Goal: Information Seeking & Learning: Learn about a topic

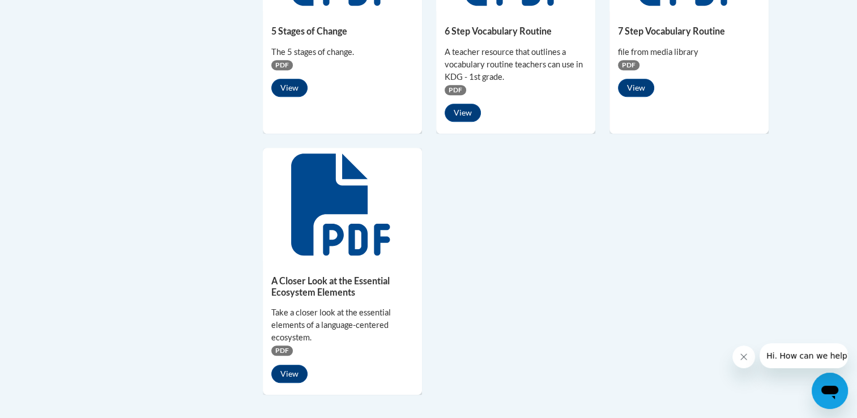
scroll to position [978, 0]
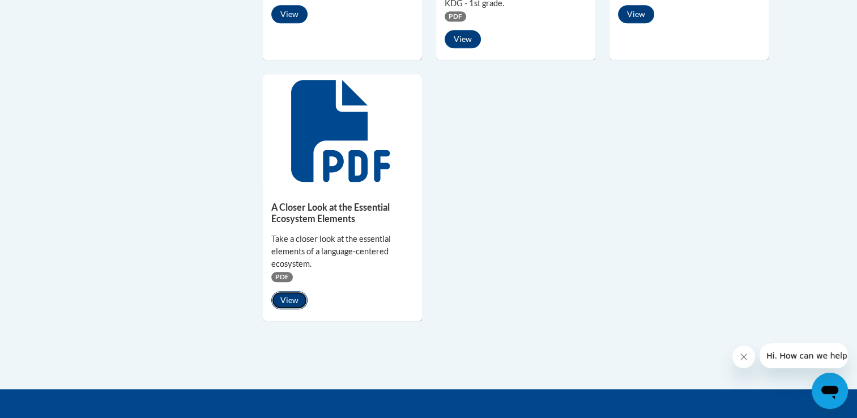
click at [281, 297] on button "View" at bounding box center [289, 300] width 36 height 18
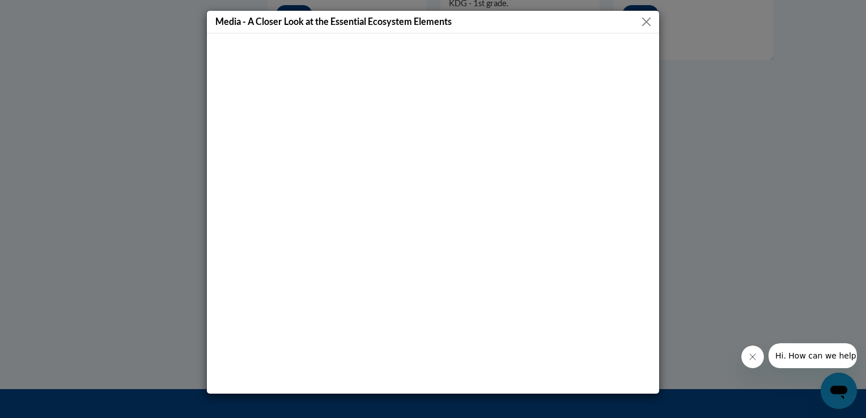
click at [642, 22] on button "Close" at bounding box center [646, 22] width 14 height 14
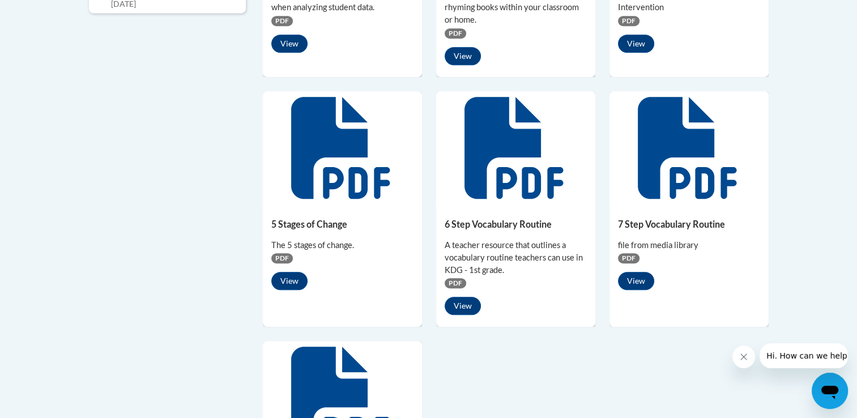
scroll to position [751, 0]
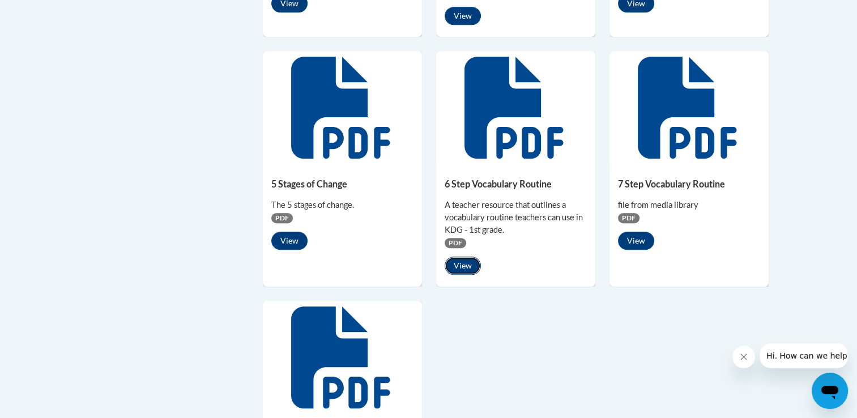
click at [465, 265] on button "View" at bounding box center [463, 266] width 36 height 18
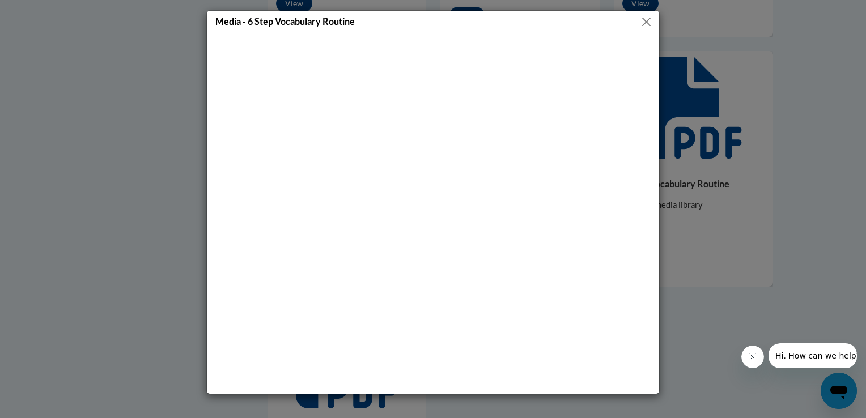
click at [648, 22] on button "Close" at bounding box center [646, 22] width 14 height 14
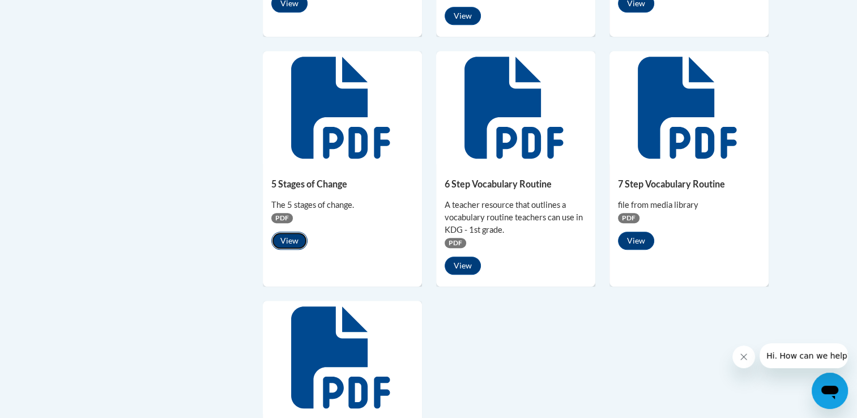
click at [296, 235] on button "View" at bounding box center [289, 241] width 36 height 18
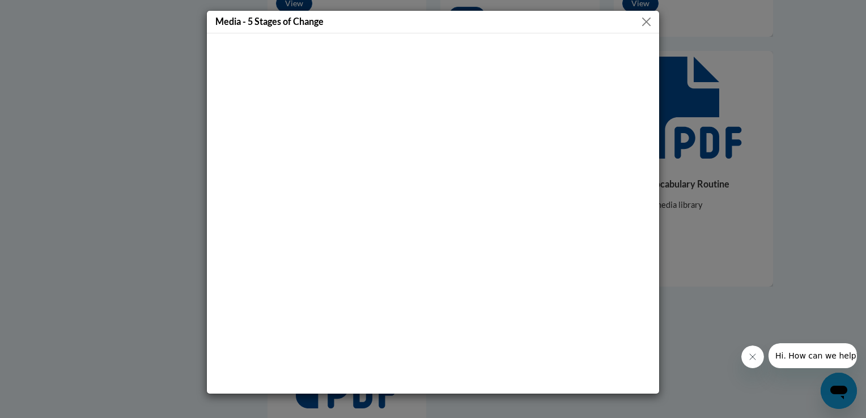
click at [644, 20] on button "Close" at bounding box center [646, 22] width 14 height 14
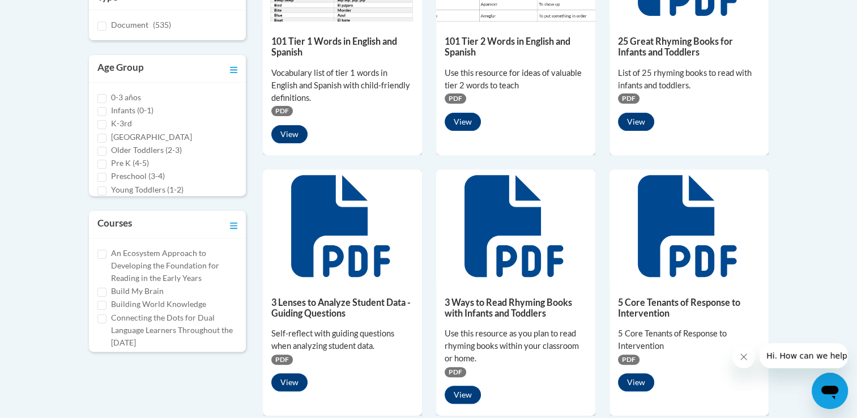
scroll to position [355, 0]
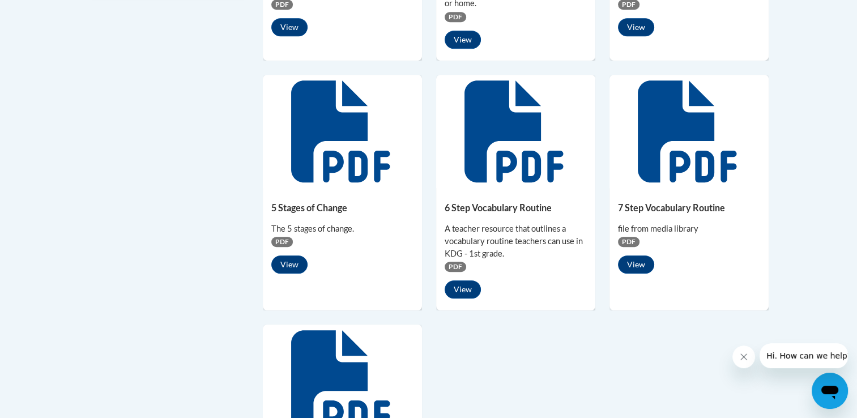
scroll to position [751, 0]
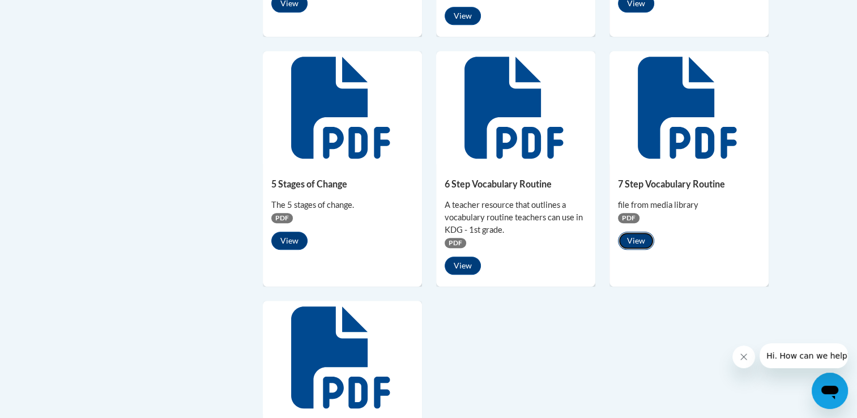
click at [635, 246] on button "View" at bounding box center [636, 241] width 36 height 18
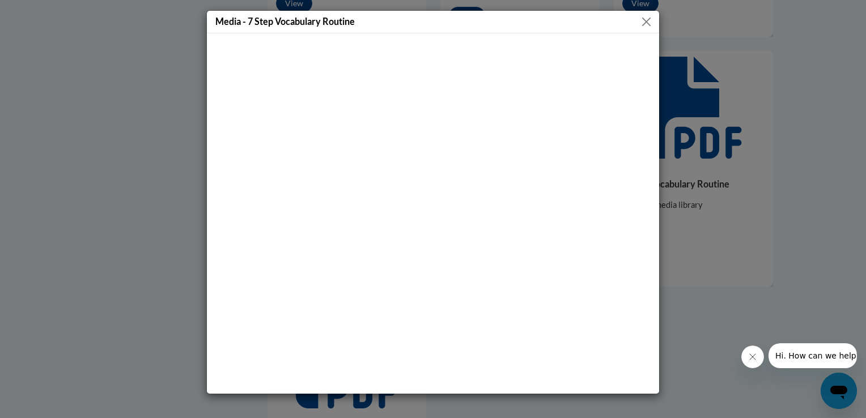
drag, startPoint x: 759, startPoint y: 356, endPoint x: 752, endPoint y: 352, distance: 7.9
click at [758, 355] on button "Close message from company" at bounding box center [751, 357] width 23 height 23
drag, startPoint x: 645, startPoint y: 15, endPoint x: 654, endPoint y: 27, distance: 14.5
click at [647, 19] on button "Close" at bounding box center [646, 22] width 14 height 14
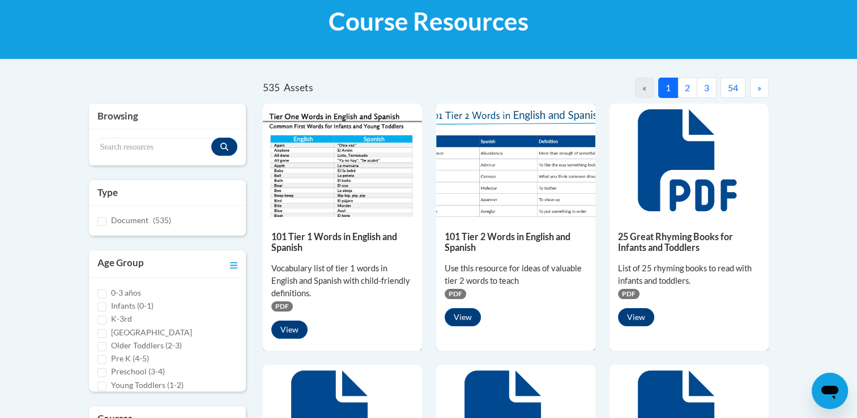
scroll to position [185, 0]
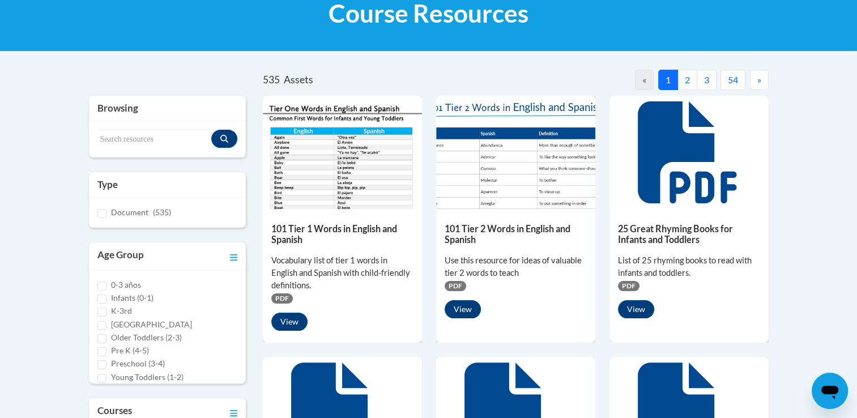
click at [691, 78] on button "2" at bounding box center [688, 80] width 20 height 20
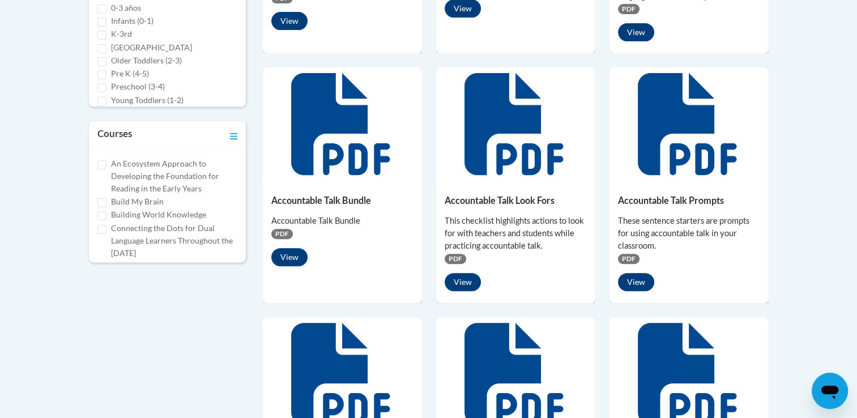
scroll to position [525, 0]
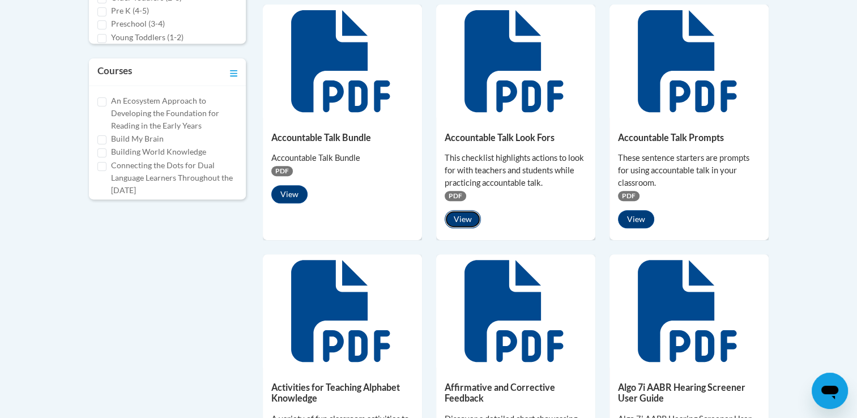
click at [460, 212] on button "View" at bounding box center [463, 219] width 36 height 18
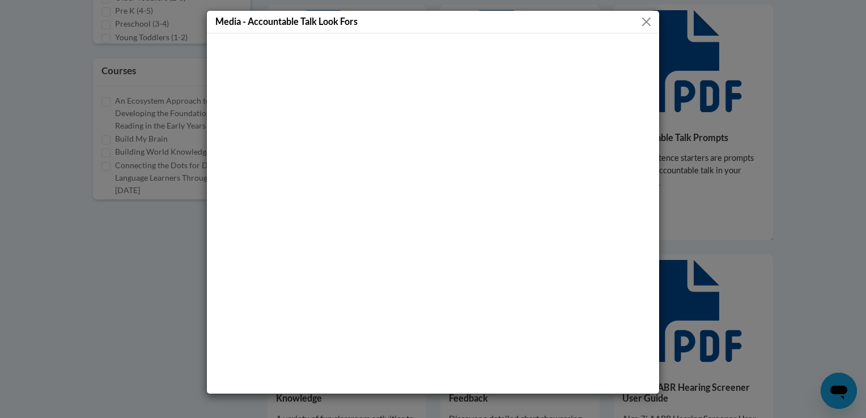
click at [649, 19] on button "Close" at bounding box center [646, 22] width 14 height 14
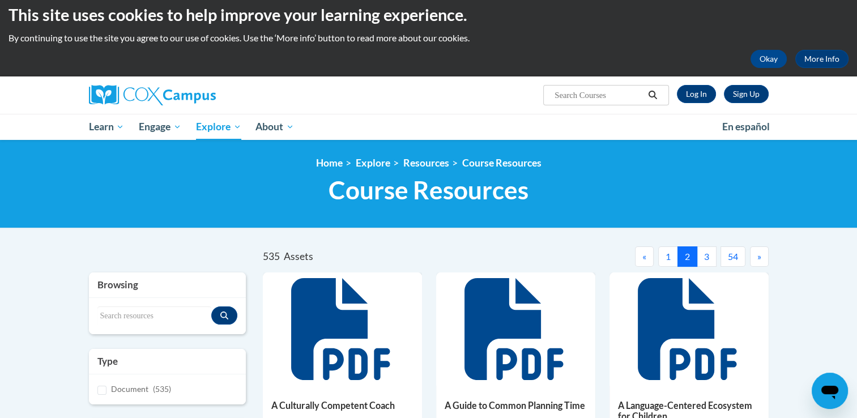
scroll to position [0, 0]
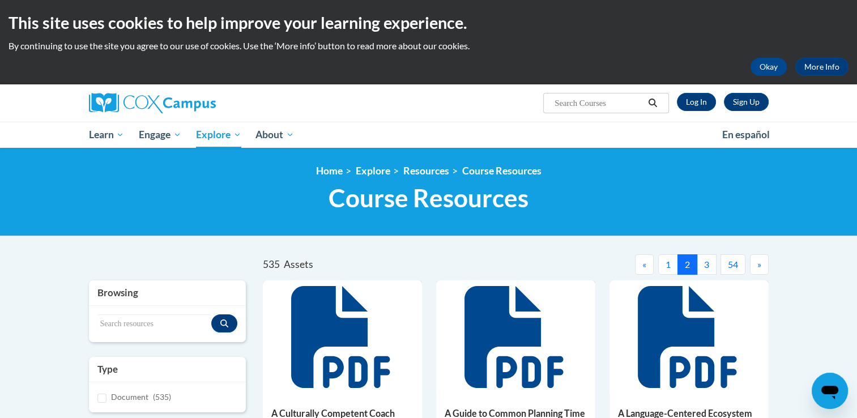
click at [708, 265] on button "3" at bounding box center [707, 264] width 20 height 20
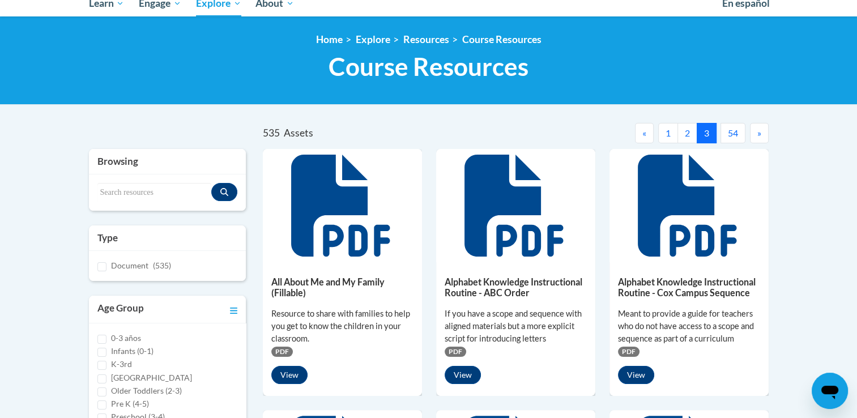
scroll to position [283, 0]
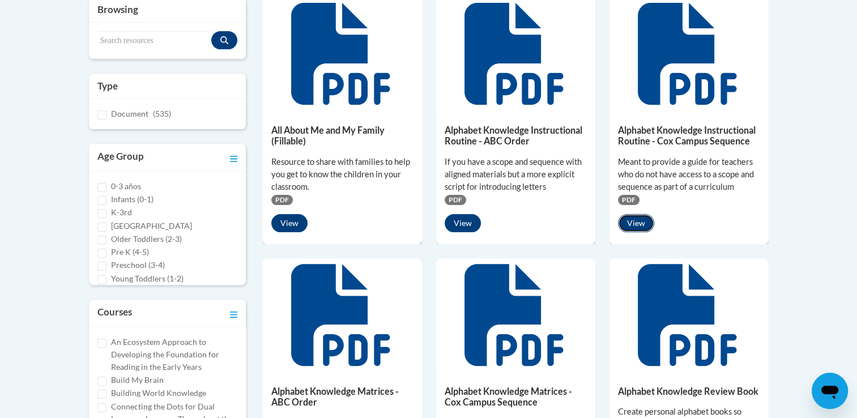
click at [628, 221] on button "View" at bounding box center [636, 223] width 36 height 18
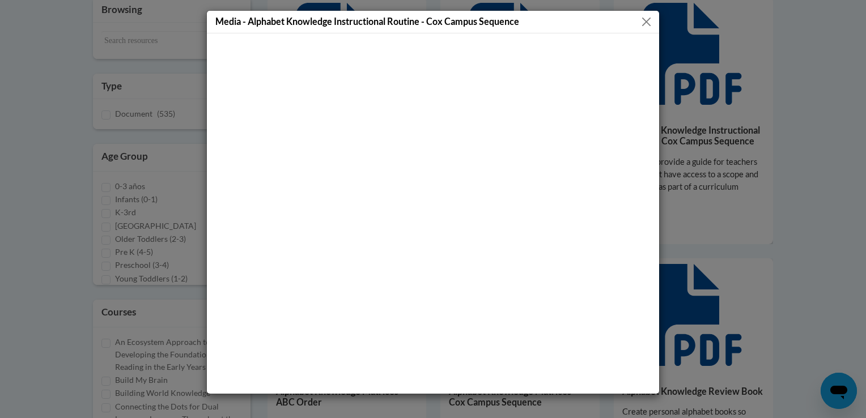
click at [646, 22] on button "Close" at bounding box center [646, 22] width 14 height 14
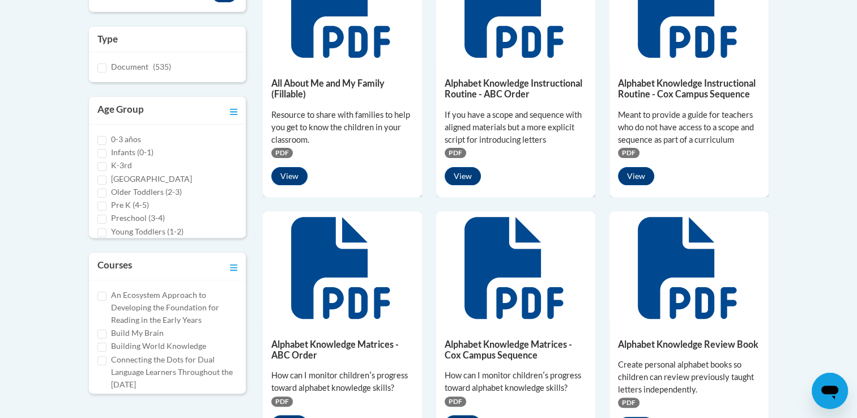
scroll to position [397, 0]
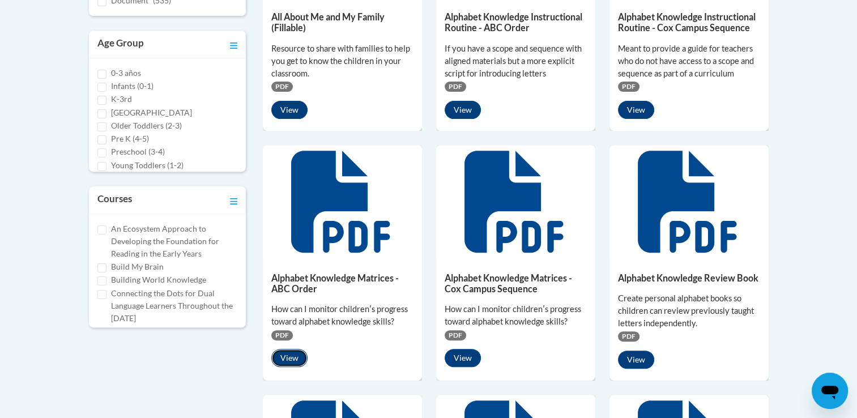
click at [286, 361] on button "View" at bounding box center [289, 358] width 36 height 18
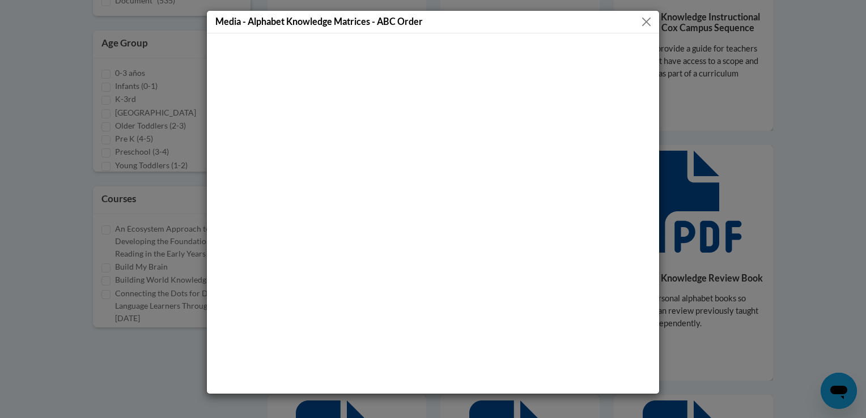
click at [650, 22] on button "Close" at bounding box center [646, 22] width 14 height 14
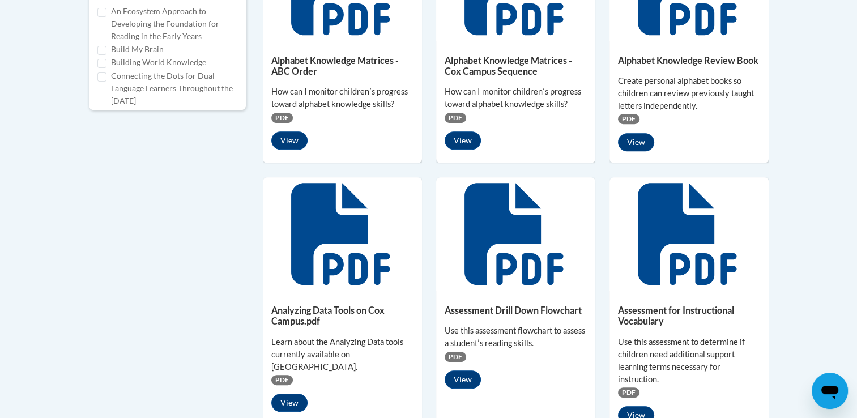
scroll to position [623, 0]
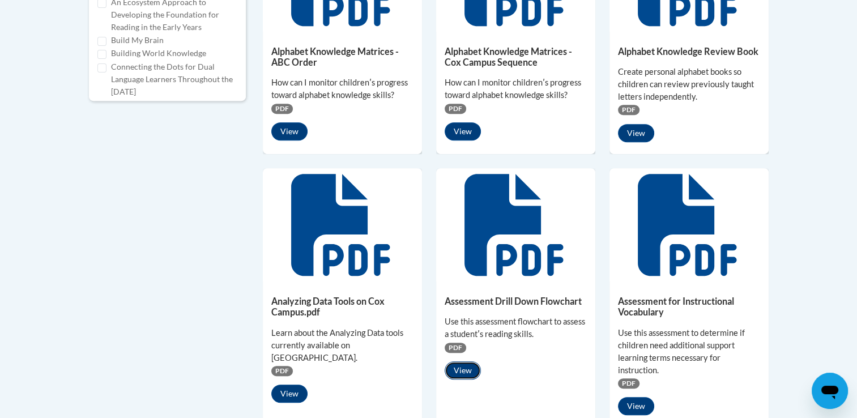
click at [465, 372] on button "View" at bounding box center [463, 370] width 36 height 18
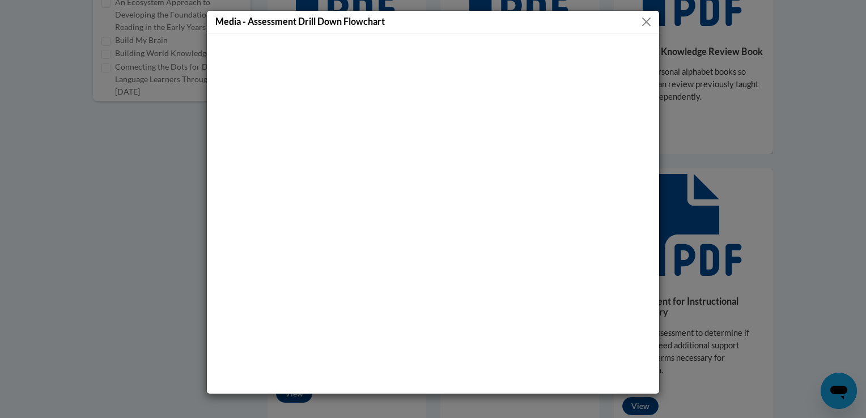
drag, startPoint x: 648, startPoint y: 18, endPoint x: 637, endPoint y: 37, distance: 22.3
click at [648, 19] on button "Close" at bounding box center [646, 22] width 14 height 14
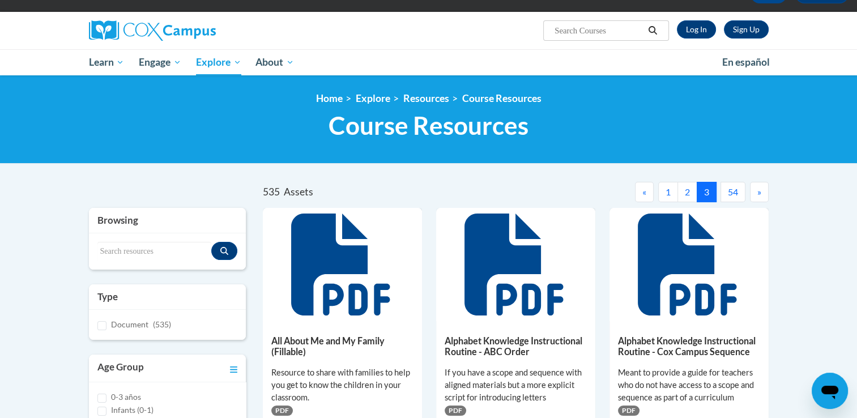
scroll to position [0, 0]
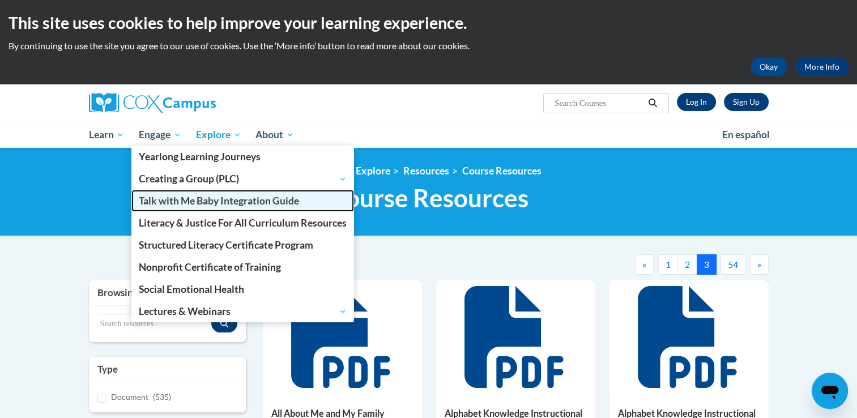
click at [159, 210] on link "Talk with Me Baby Integration Guide" at bounding box center [242, 201] width 223 height 22
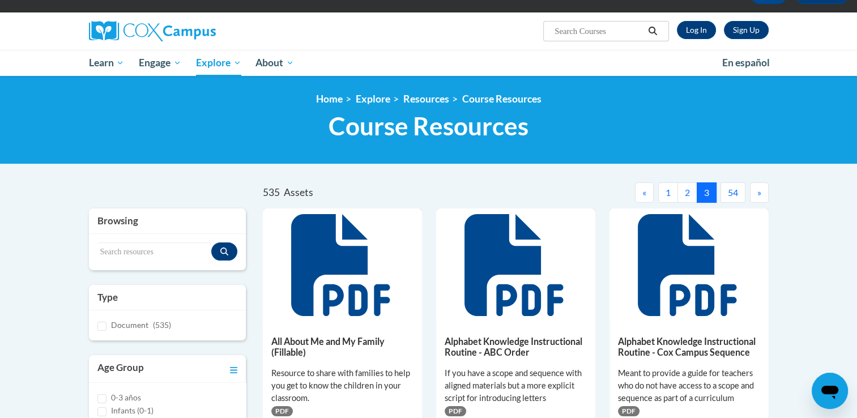
scroll to position [227, 0]
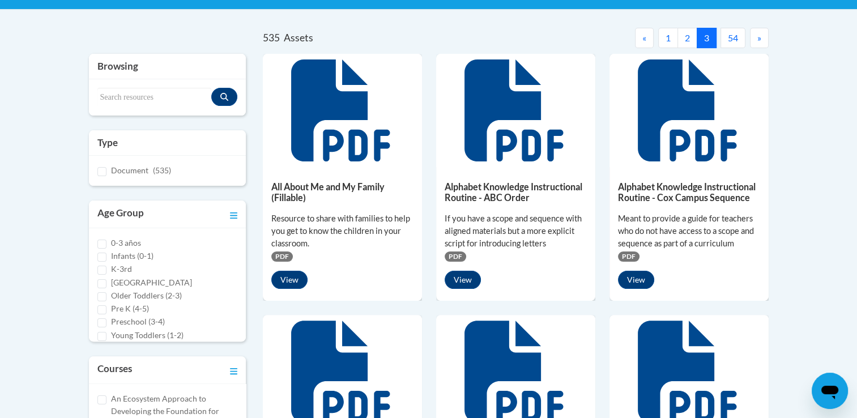
click at [649, 38] on button "«" at bounding box center [644, 38] width 19 height 20
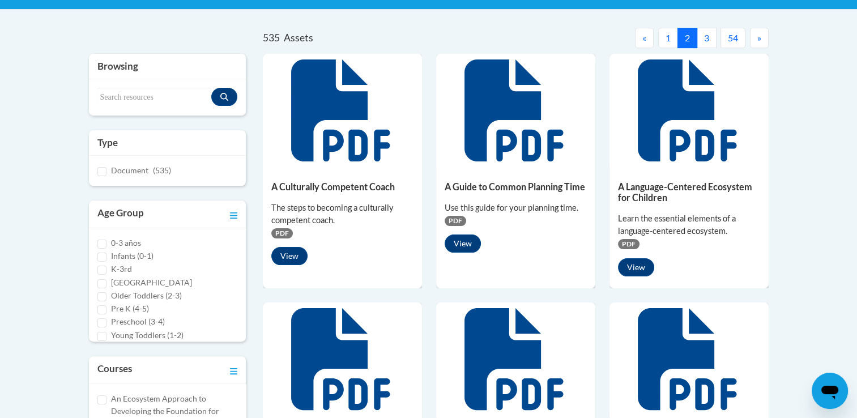
click at [649, 39] on button "«" at bounding box center [644, 38] width 19 height 20
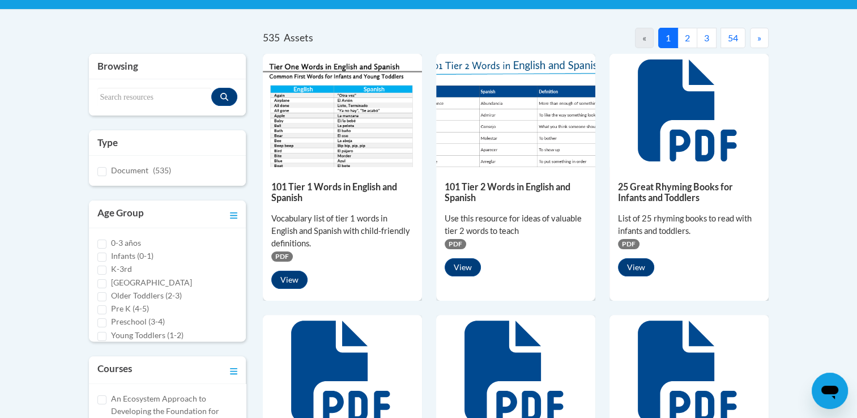
click at [761, 37] on button "»" at bounding box center [759, 38] width 19 height 20
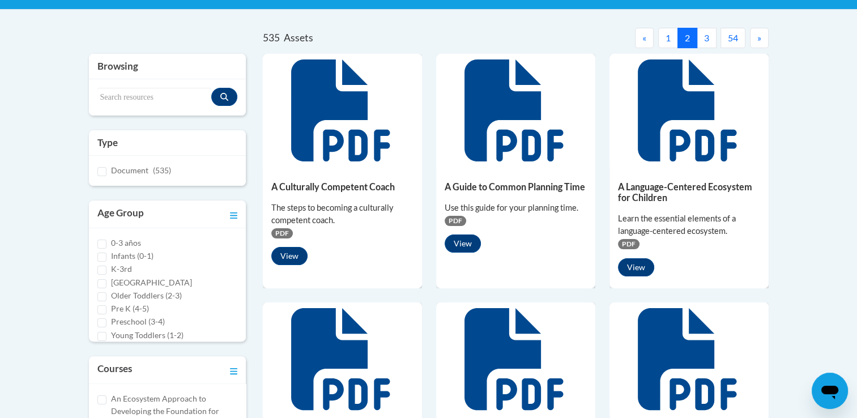
click at [761, 37] on button "»" at bounding box center [759, 38] width 19 height 20
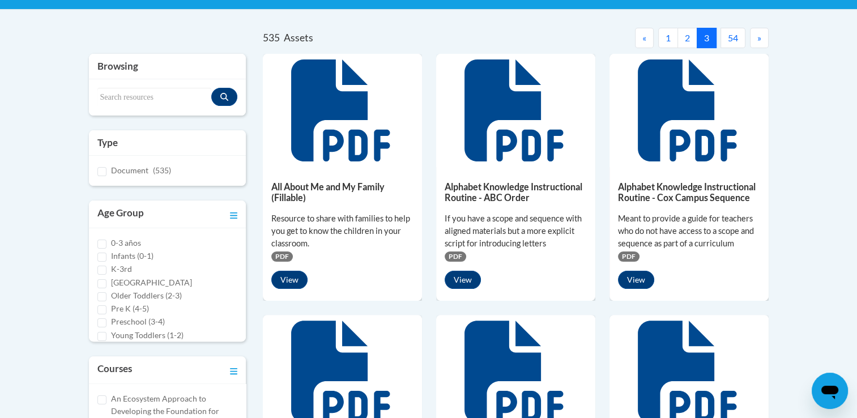
click at [761, 37] on button "»" at bounding box center [759, 38] width 19 height 20
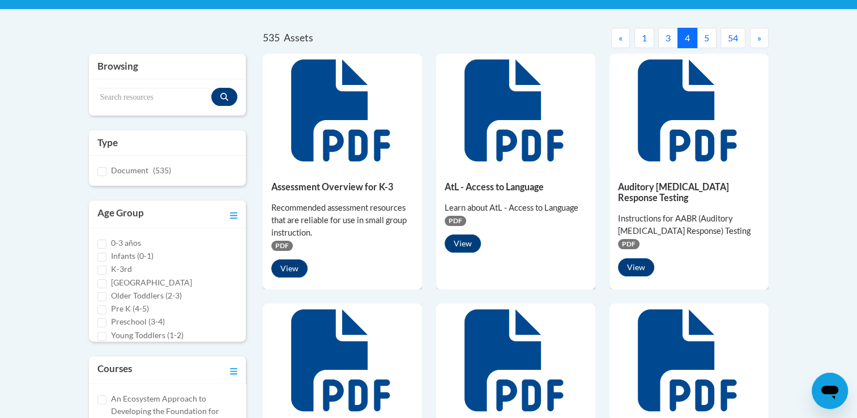
click at [761, 37] on button "»" at bounding box center [759, 38] width 19 height 20
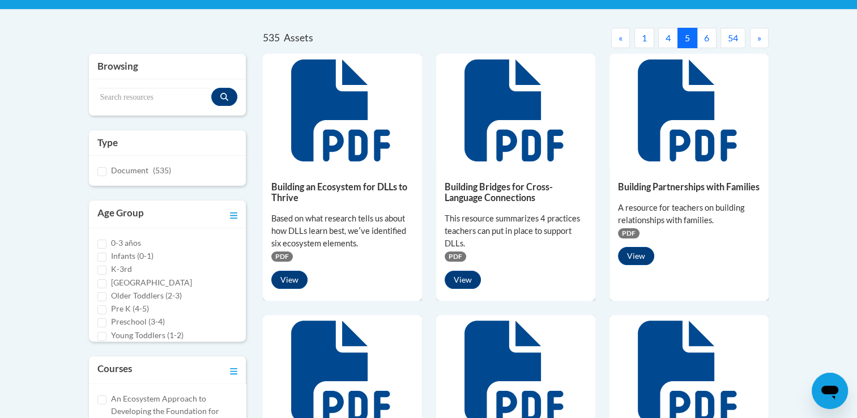
click at [761, 37] on button "»" at bounding box center [759, 38] width 19 height 20
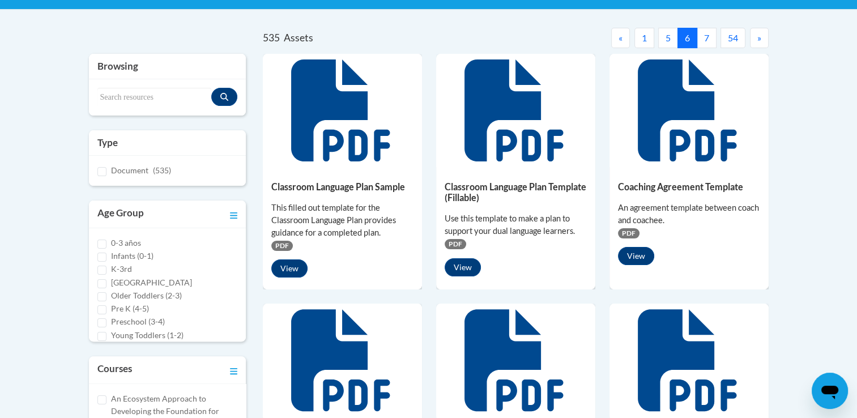
click at [761, 37] on button "»" at bounding box center [759, 38] width 19 height 20
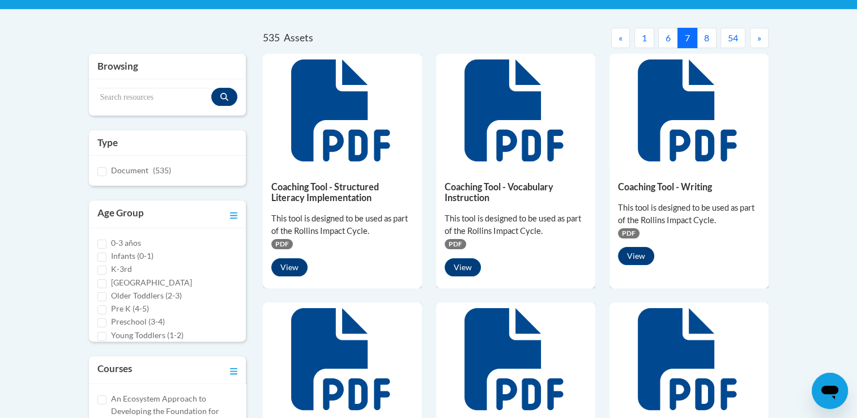
click at [761, 37] on button "»" at bounding box center [759, 38] width 19 height 20
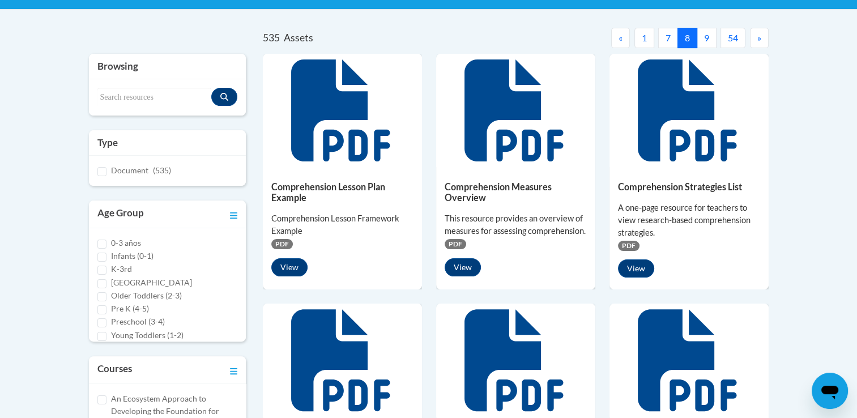
click at [761, 37] on button "»" at bounding box center [759, 38] width 19 height 20
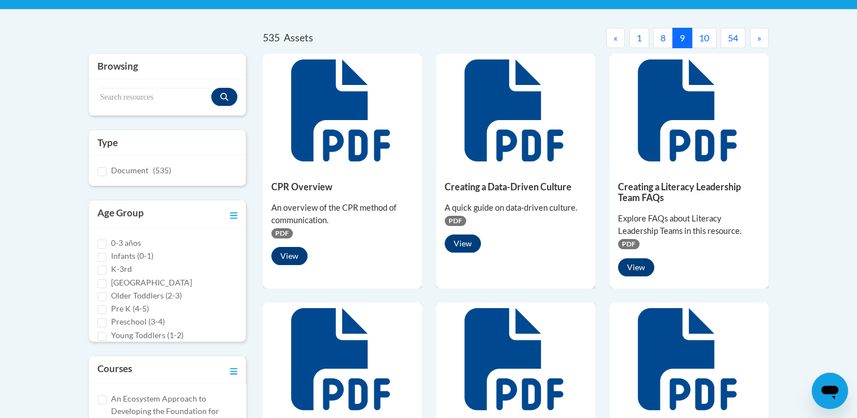
click at [761, 37] on button "»" at bounding box center [759, 38] width 19 height 20
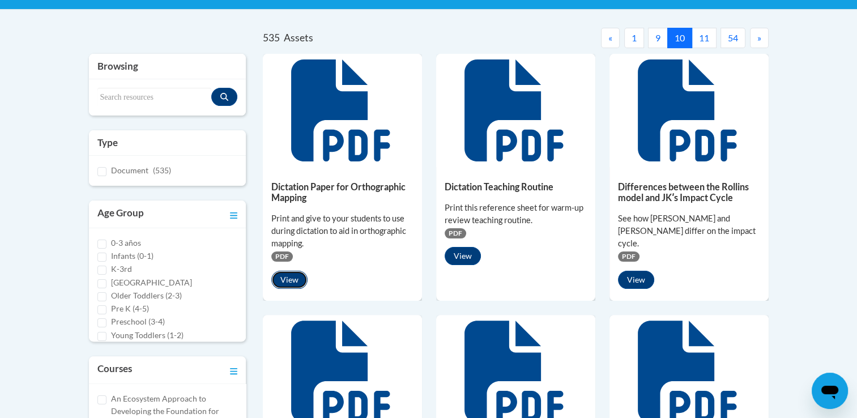
click at [293, 284] on button "View" at bounding box center [289, 280] width 36 height 18
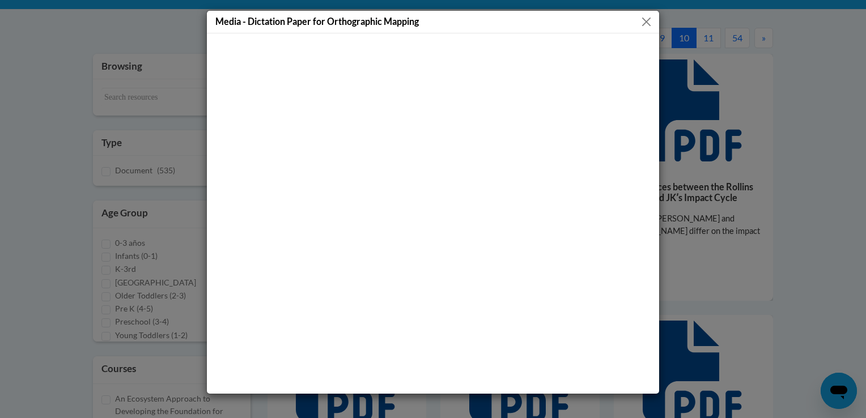
click at [644, 20] on button "Close" at bounding box center [646, 22] width 14 height 14
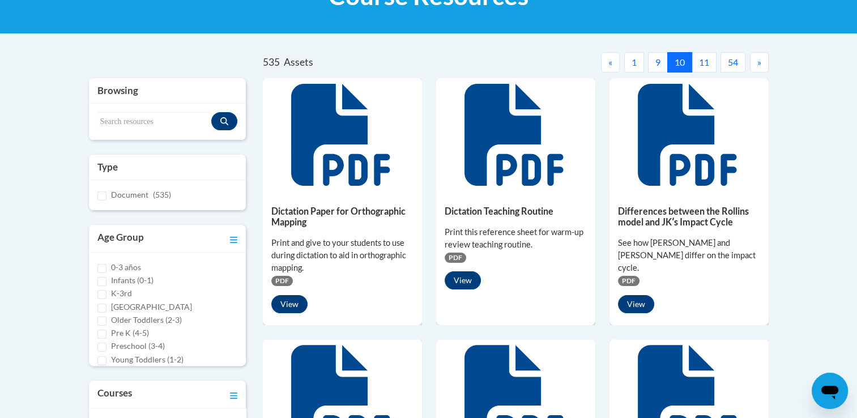
scroll to position [113, 0]
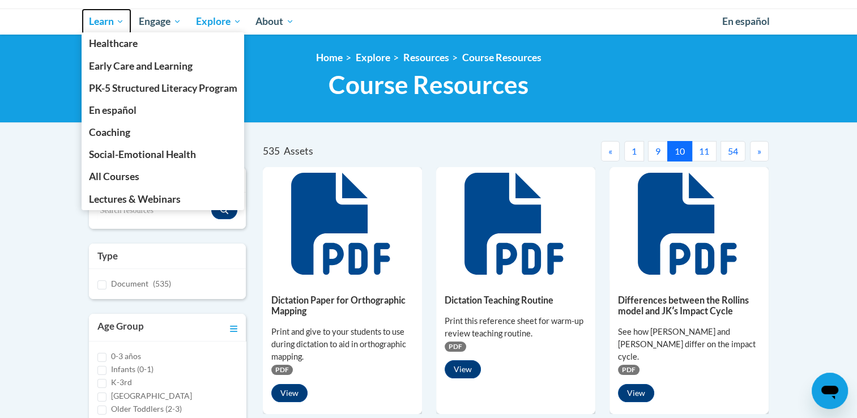
click at [97, 24] on span "Learn" at bounding box center [106, 22] width 36 height 14
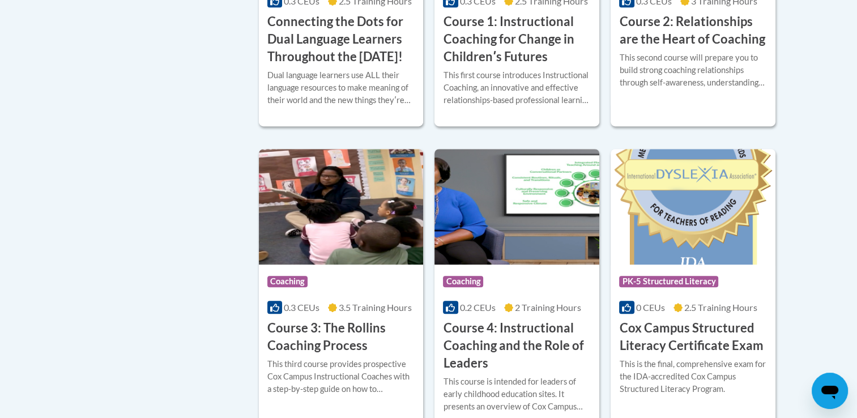
scroll to position [721, 0]
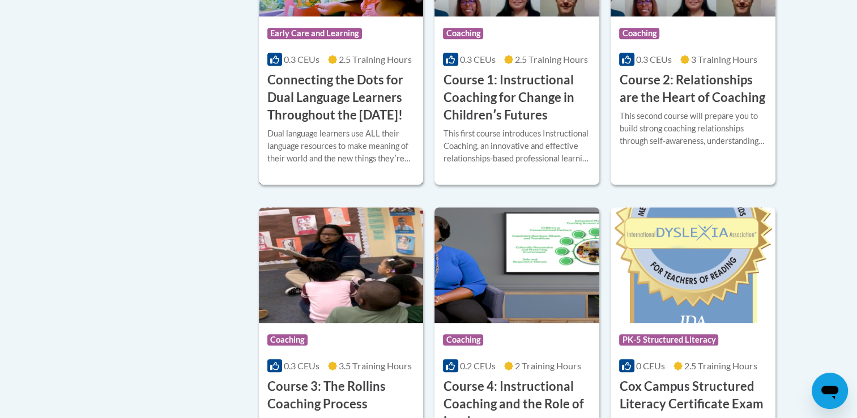
click at [305, 114] on h3 "Connecting the Dots for Dual Language Learners Throughout the [DATE]!" at bounding box center [341, 97] width 148 height 52
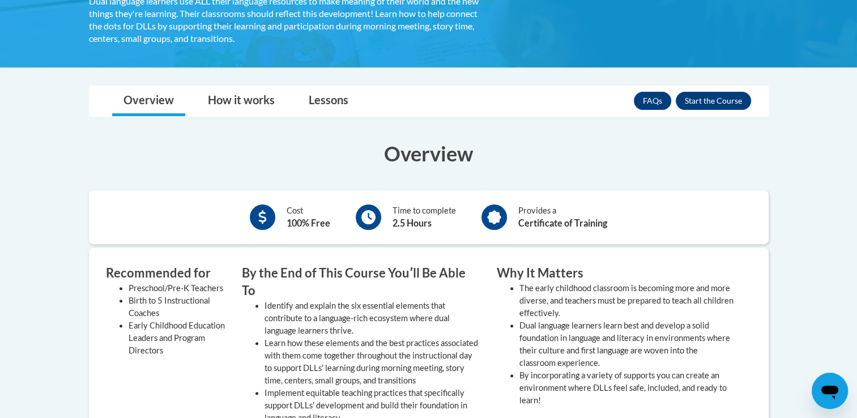
scroll to position [170, 0]
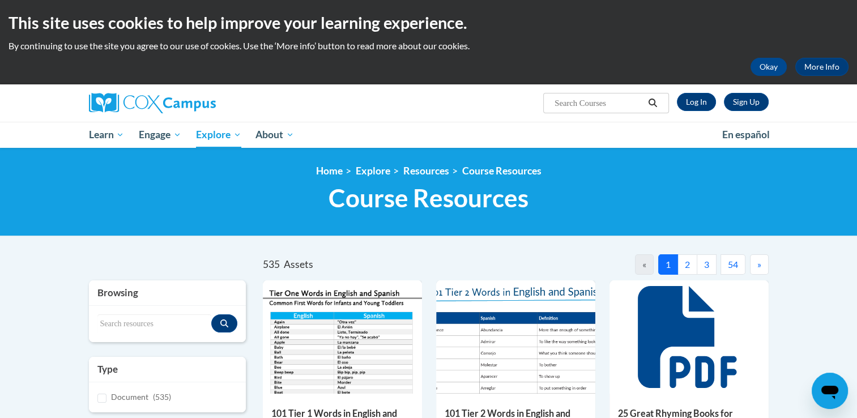
click at [604, 105] on input "Search..." at bounding box center [598, 103] width 91 height 14
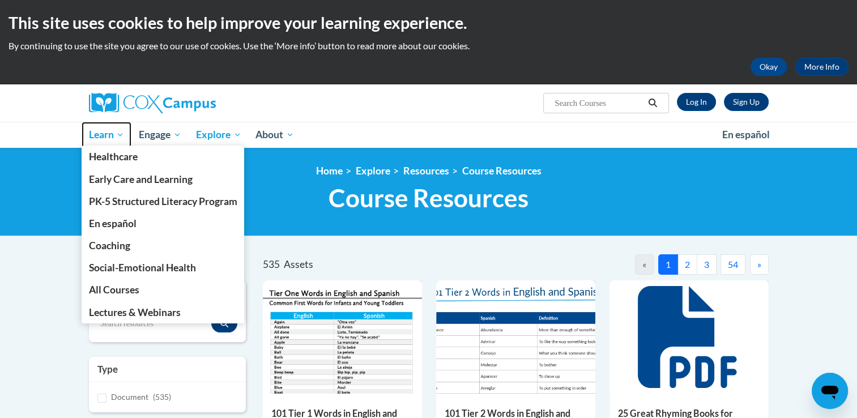
click at [110, 138] on span "Learn" at bounding box center [106, 135] width 36 height 14
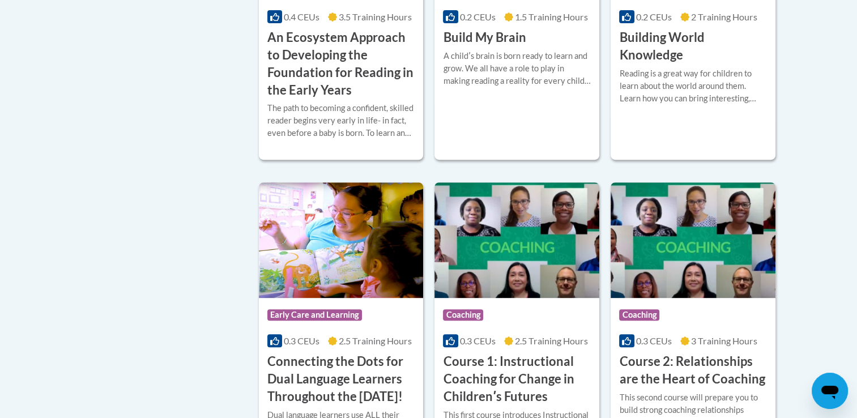
scroll to position [397, 0]
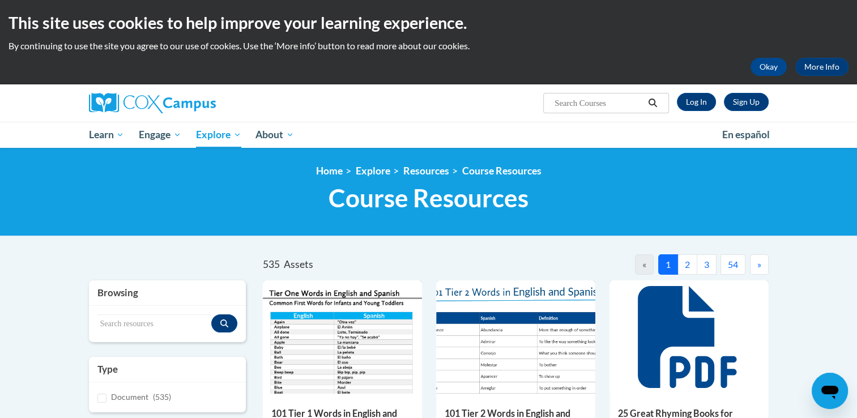
click at [570, 103] on input "Search..." at bounding box center [598, 103] width 91 height 14
type input "letter and sound matching games"
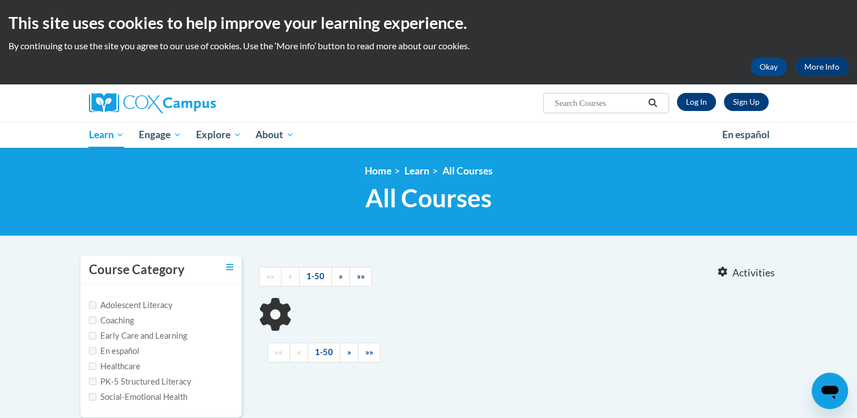
type input "letter and sound matching games"
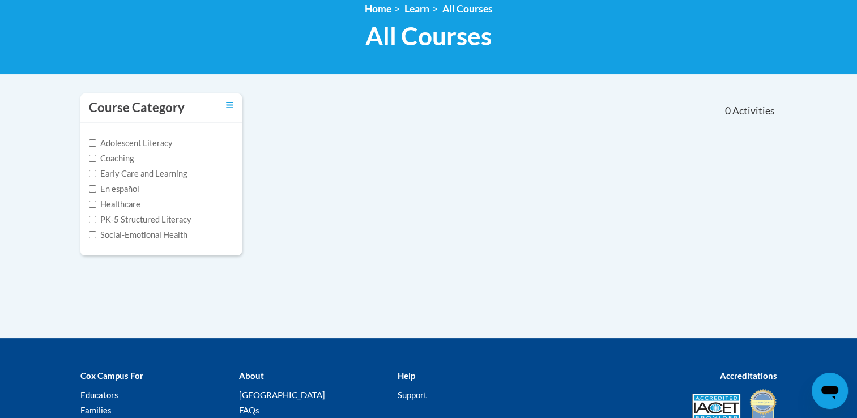
scroll to position [57, 0]
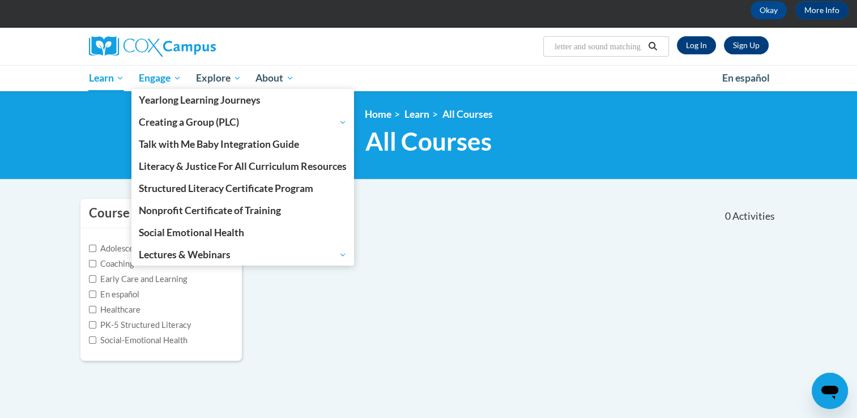
click at [154, 83] on span "Engage" at bounding box center [160, 78] width 42 height 14
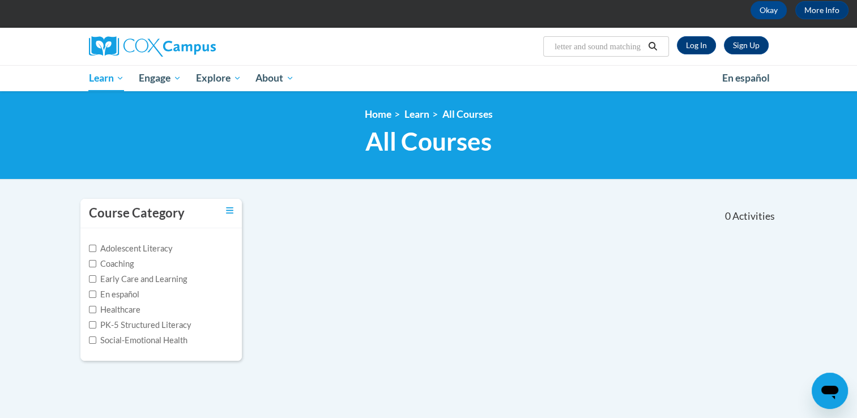
click at [95, 102] on div "<en>Home</en><fr>Accueil</fr><de>Zuhause</de><it>Casa</it><es>Casa</es><pt>Casa…" at bounding box center [428, 135] width 857 height 88
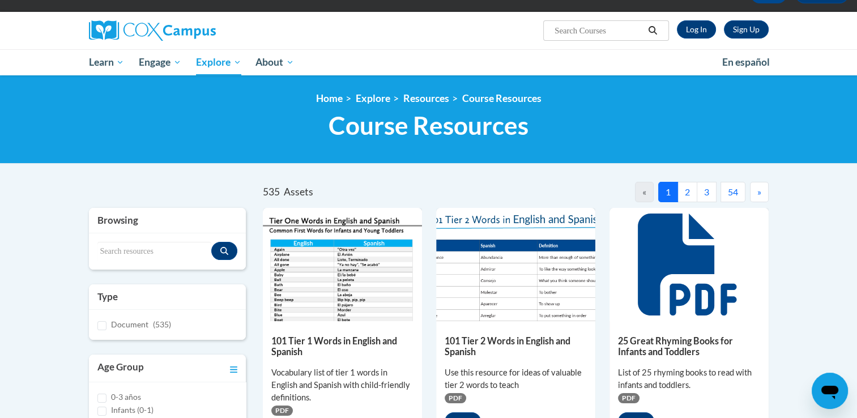
scroll to position [227, 0]
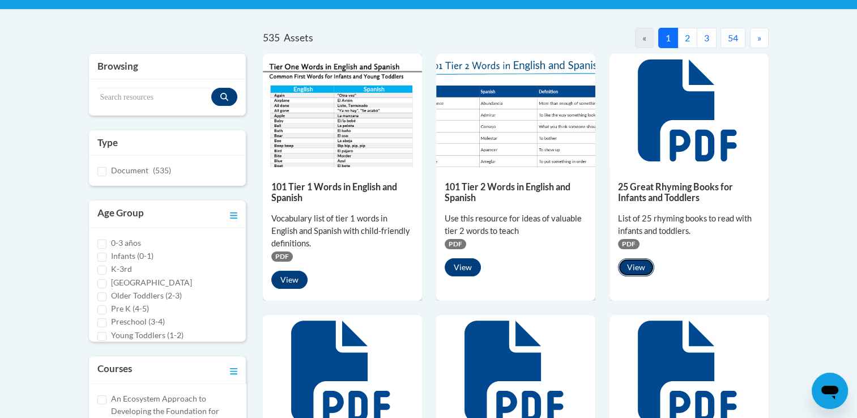
click at [637, 270] on button "View" at bounding box center [636, 267] width 36 height 18
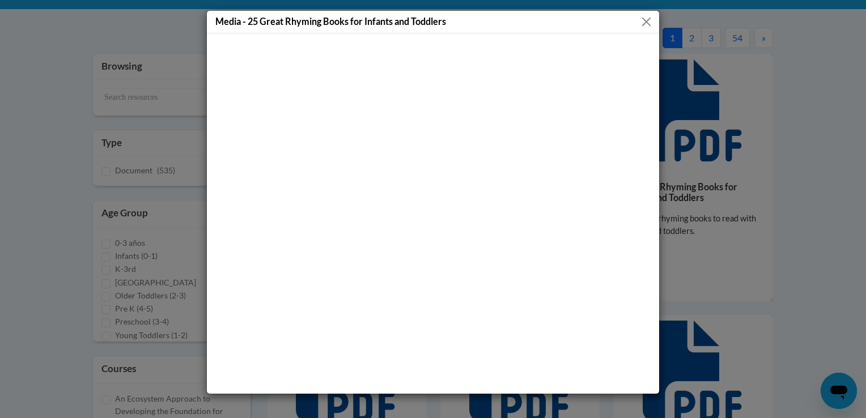
click at [640, 16] on button "Close" at bounding box center [646, 22] width 14 height 14
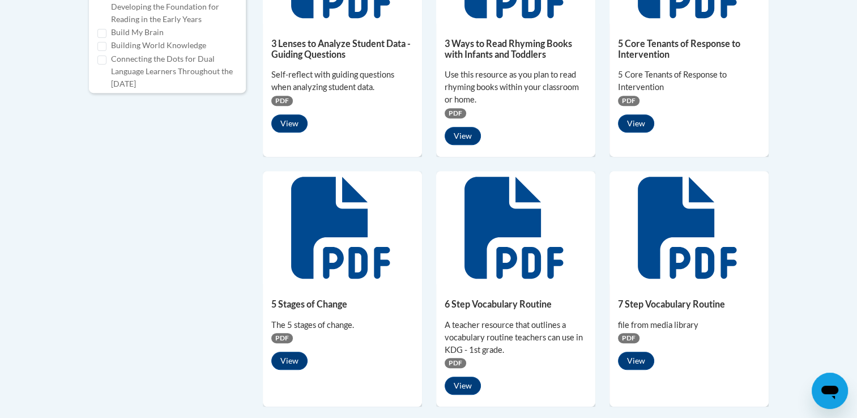
scroll to position [567, 0]
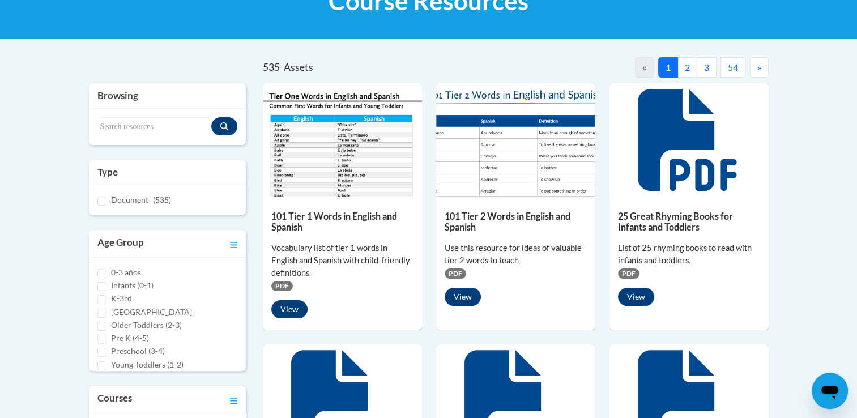
scroll to position [172, 0]
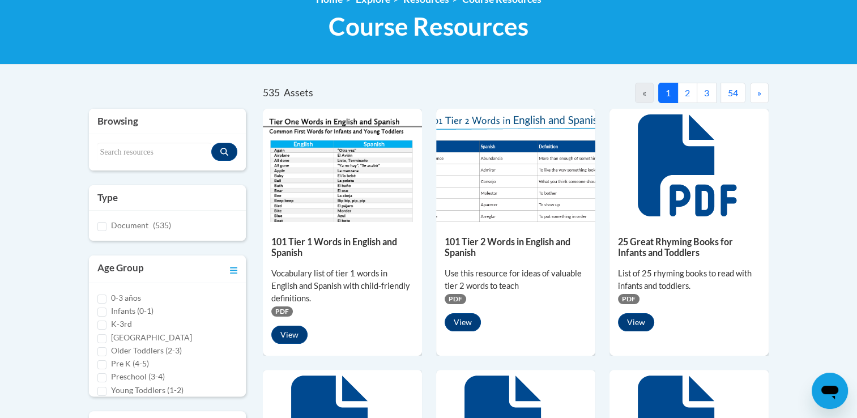
click at [133, 137] on div "Search resources" at bounding box center [167, 152] width 157 height 36
click at [125, 138] on div "Search resources" at bounding box center [167, 152] width 157 height 36
click at [117, 154] on input "Search resources" at bounding box center [154, 152] width 114 height 19
type input "letter and sound matching activities"
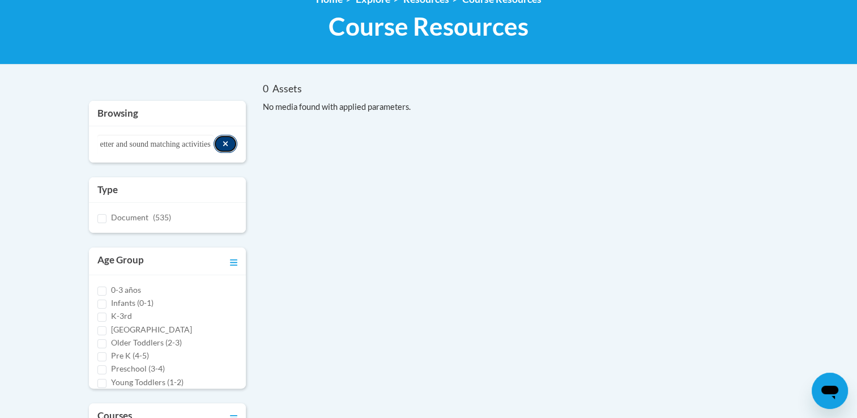
scroll to position [0, 0]
click at [227, 144] on icon "Search resources" at bounding box center [225, 143] width 5 height 5
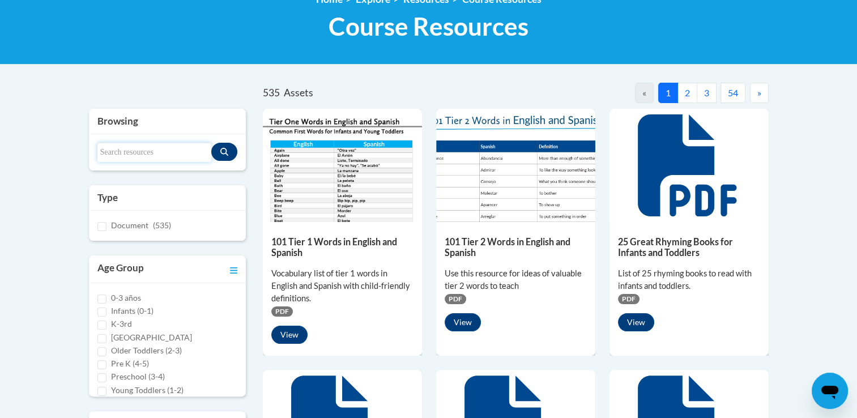
click at [129, 151] on input "Search resources" at bounding box center [154, 152] width 114 height 19
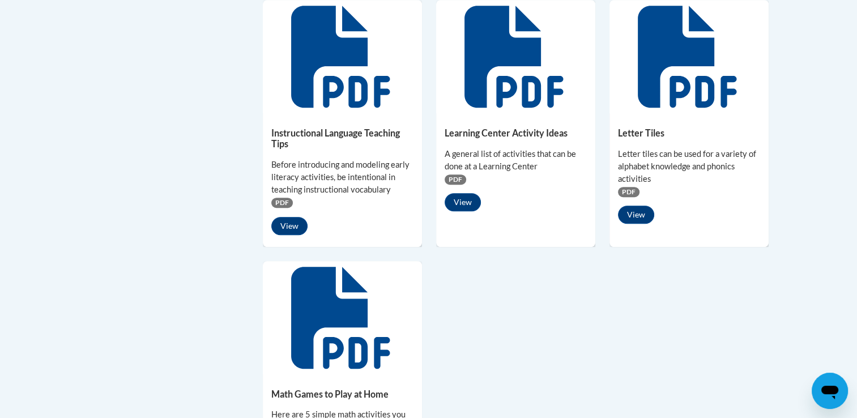
scroll to position [795, 0]
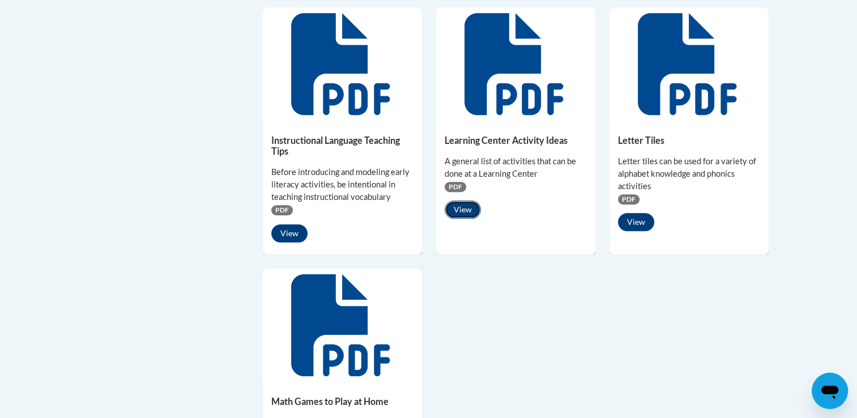
click at [466, 215] on button "View" at bounding box center [463, 210] width 36 height 18
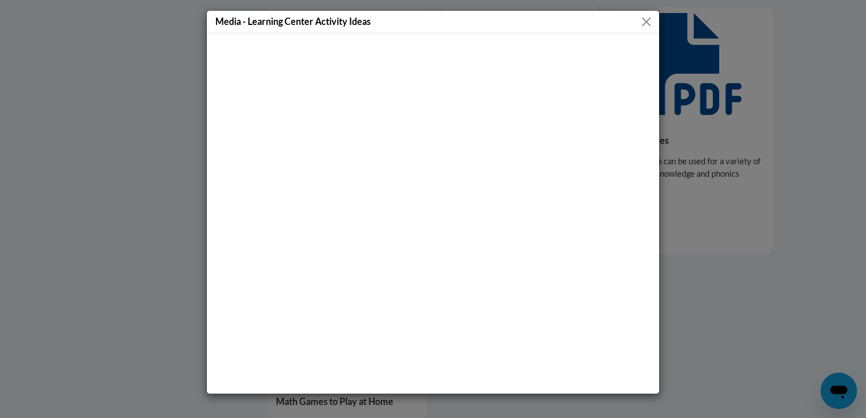
click at [641, 19] on button "Close" at bounding box center [646, 22] width 14 height 14
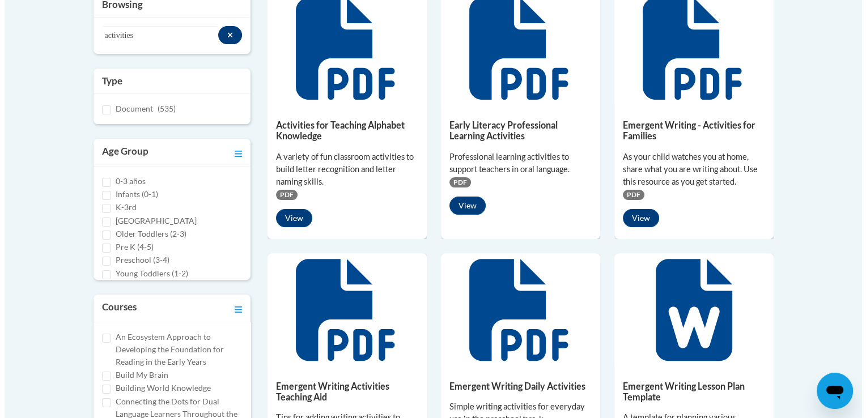
scroll to position [285, 0]
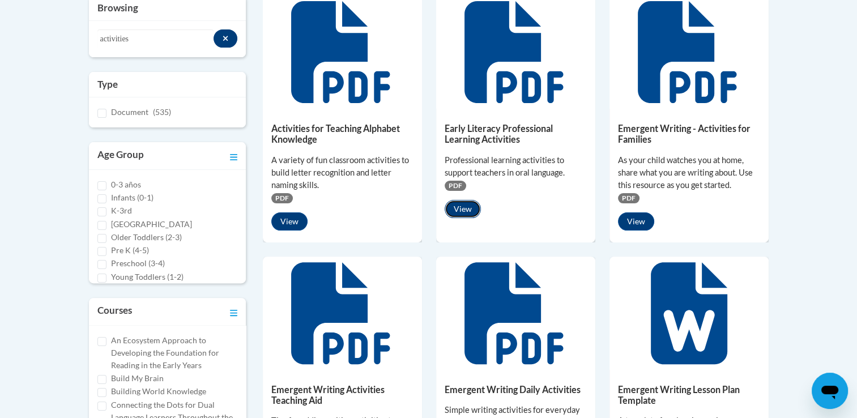
click at [466, 211] on button "View" at bounding box center [463, 209] width 36 height 18
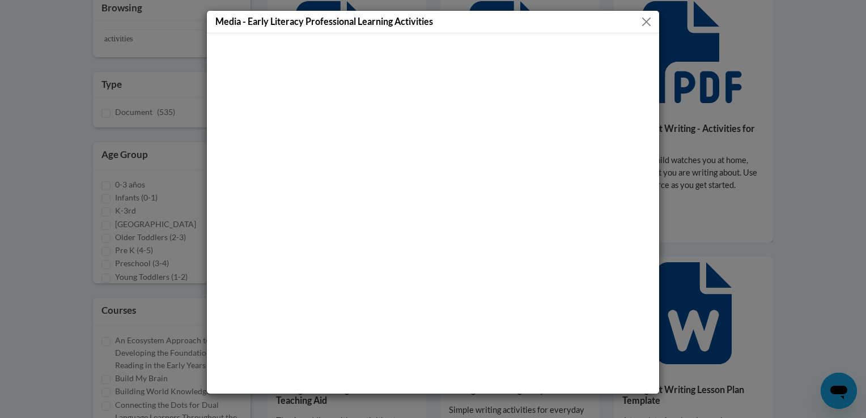
click at [646, 27] on button "Close" at bounding box center [646, 22] width 14 height 14
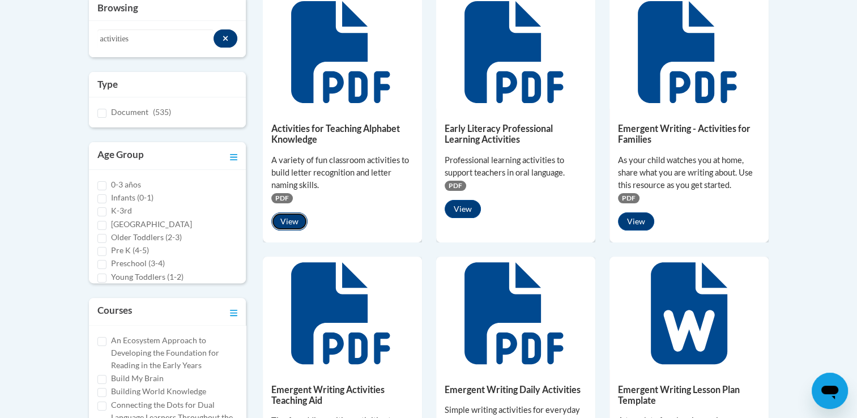
click at [281, 224] on button "View" at bounding box center [289, 221] width 36 height 18
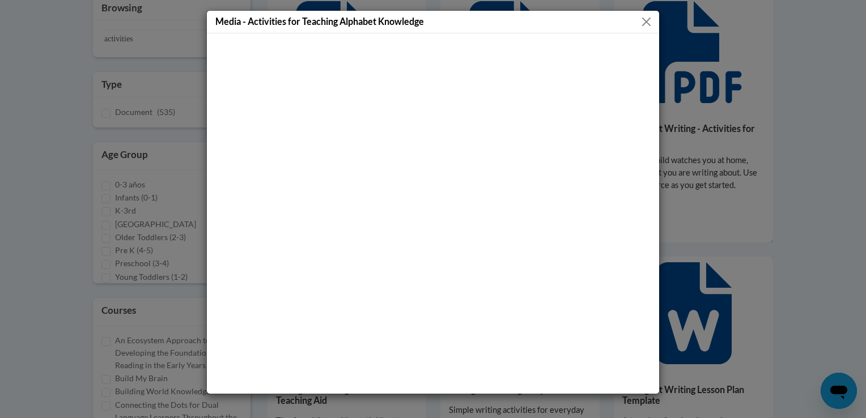
click at [648, 22] on button "Close" at bounding box center [646, 22] width 14 height 14
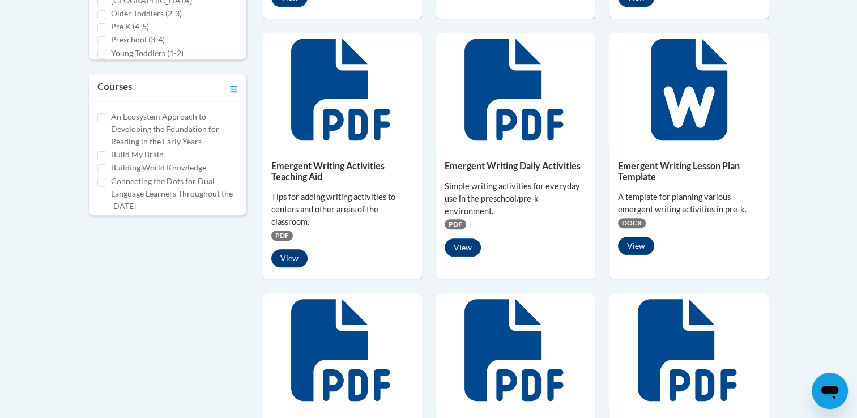
scroll to position [512, 0]
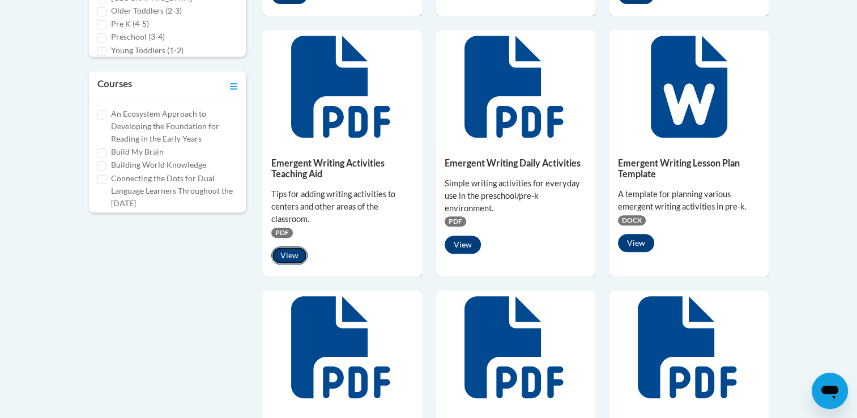
click at [287, 256] on button "View" at bounding box center [289, 255] width 36 height 18
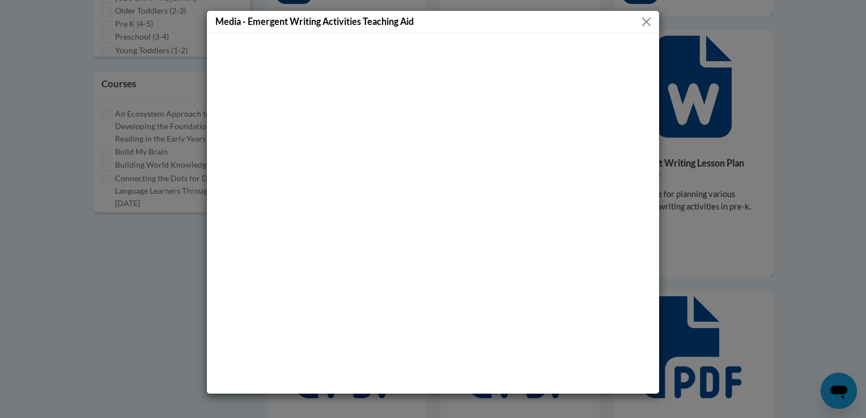
click at [645, 20] on button "Close" at bounding box center [646, 22] width 14 height 14
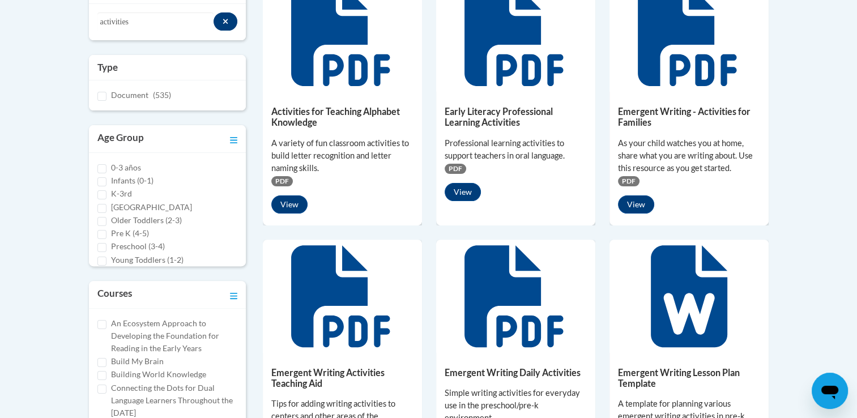
scroll to position [228, 0]
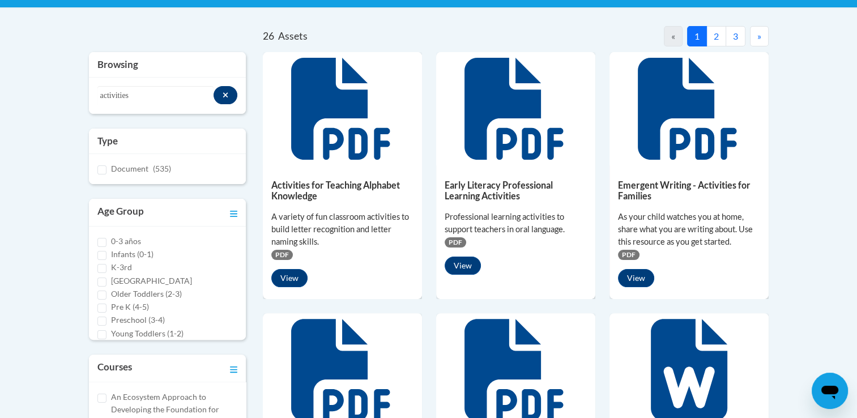
click at [718, 37] on button "2" at bounding box center [716, 36] width 20 height 20
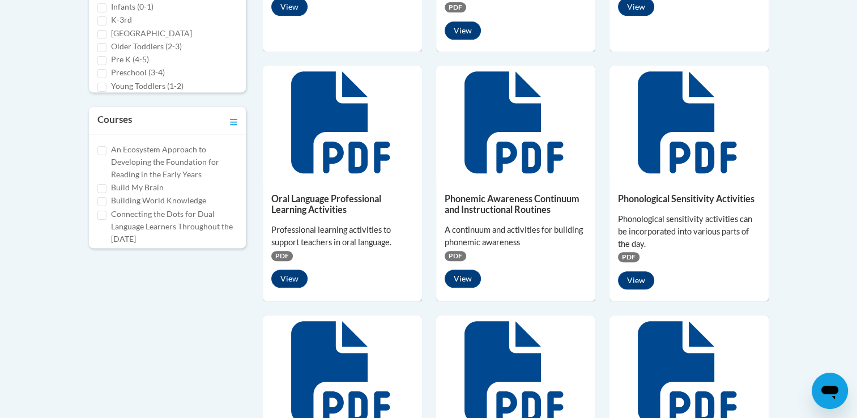
scroll to position [512, 0]
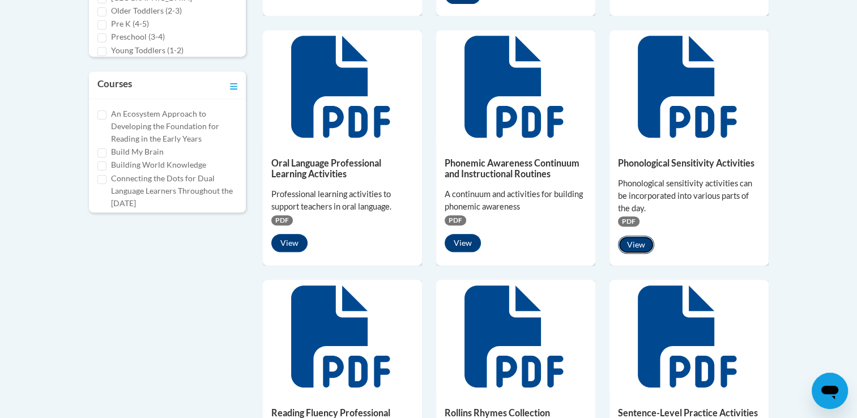
click at [634, 248] on button "View" at bounding box center [636, 245] width 36 height 18
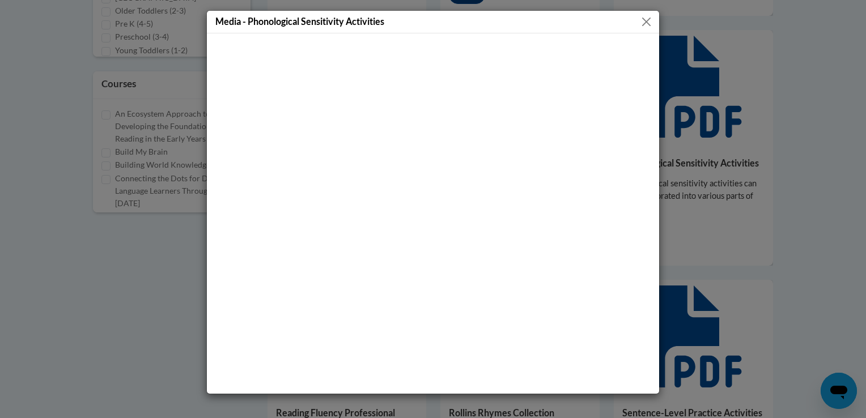
click at [643, 27] on button "Close" at bounding box center [646, 22] width 14 height 14
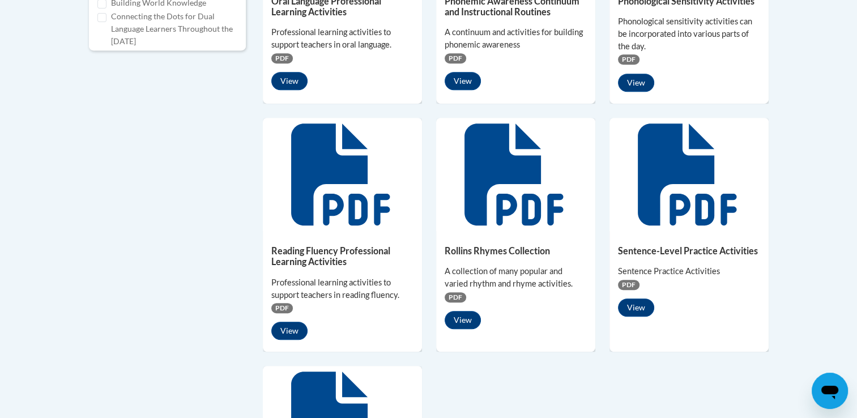
scroll to position [682, 0]
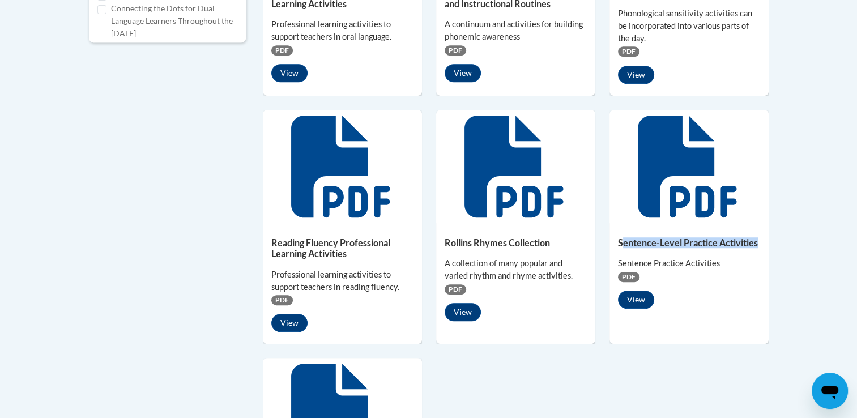
drag, startPoint x: 621, startPoint y: 244, endPoint x: 756, endPoint y: 244, distance: 134.3
click at [756, 244] on h5 "Sentence-Level Practice Activities" at bounding box center [689, 242] width 142 height 11
copy h5 "entence-Level Practice Activities"
click at [632, 296] on button "View" at bounding box center [636, 300] width 36 height 18
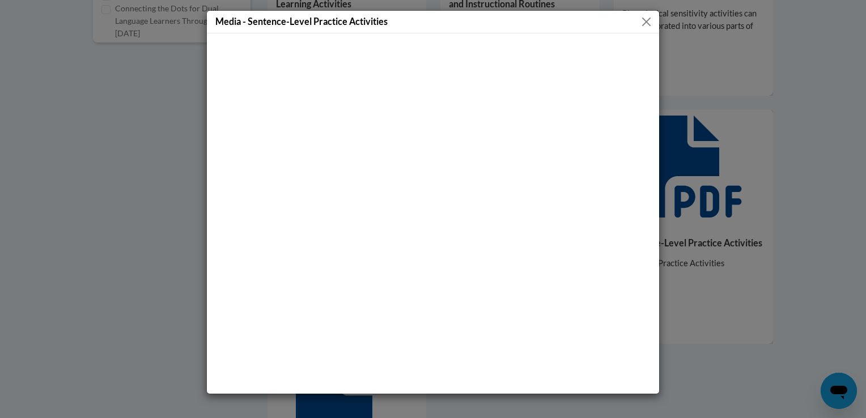
click at [653, 17] on div "Media - Sentence-Level Practice Activities" at bounding box center [433, 22] width 452 height 23
click at [649, 21] on button "Close" at bounding box center [646, 22] width 14 height 14
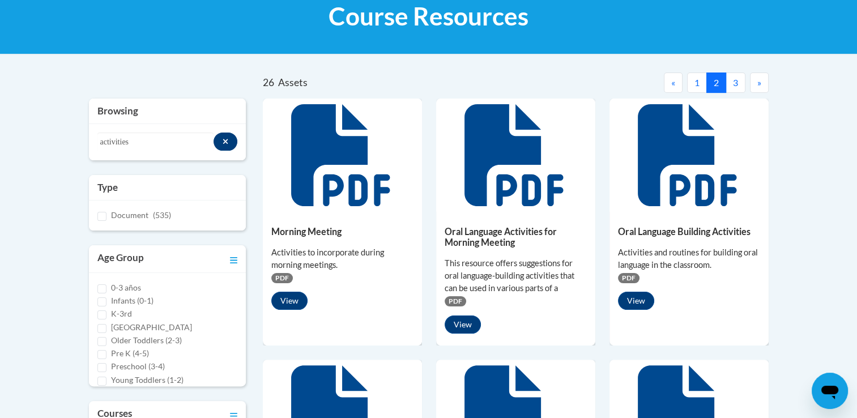
scroll to position [182, 0]
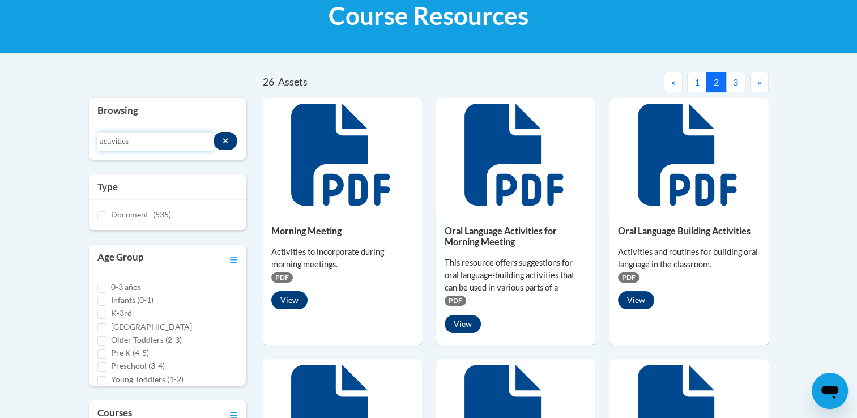
click at [172, 149] on input "activities" at bounding box center [155, 141] width 116 height 19
type input "a"
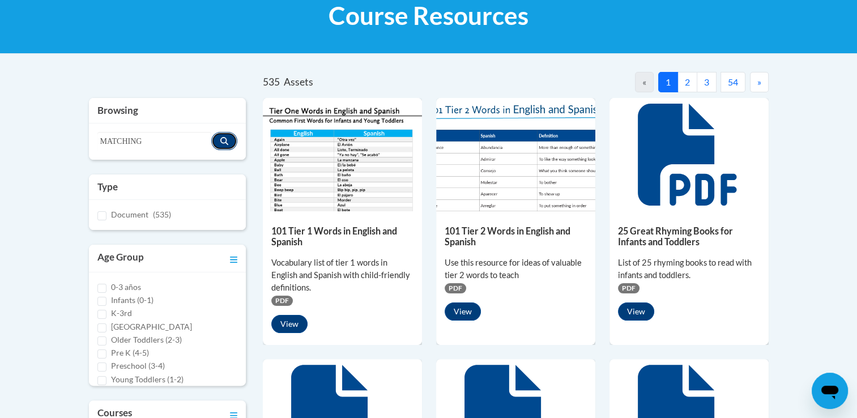
click at [226, 142] on icon "Search resources" at bounding box center [224, 141] width 8 height 8
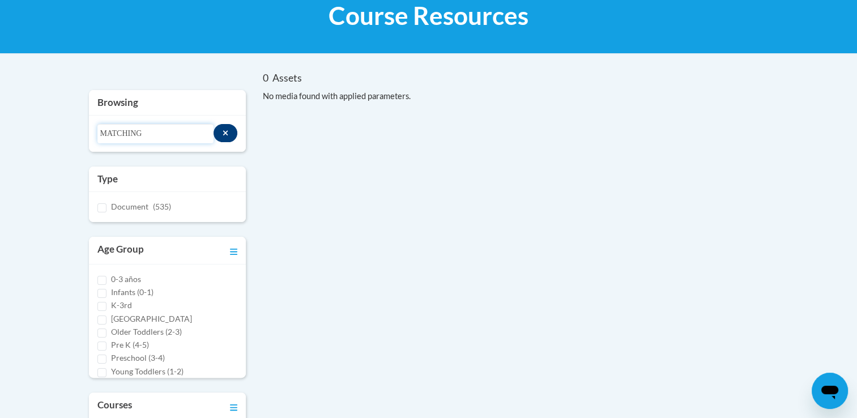
click at [186, 137] on input "MATCHING" at bounding box center [155, 133] width 116 height 19
type input "M"
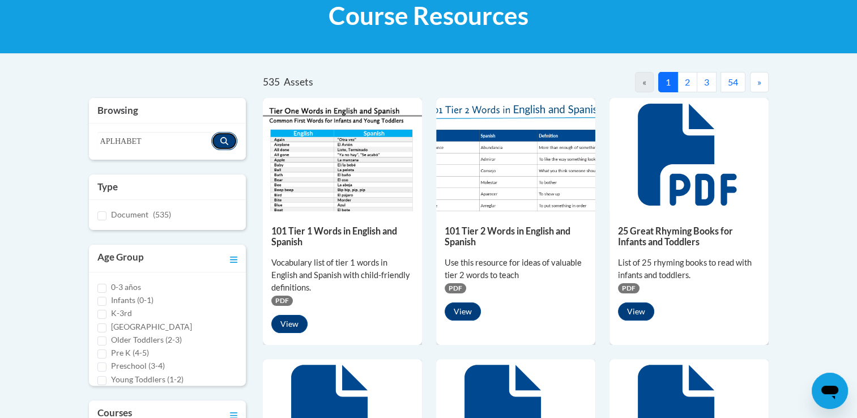
click at [220, 144] on button "Search resources" at bounding box center [224, 141] width 26 height 18
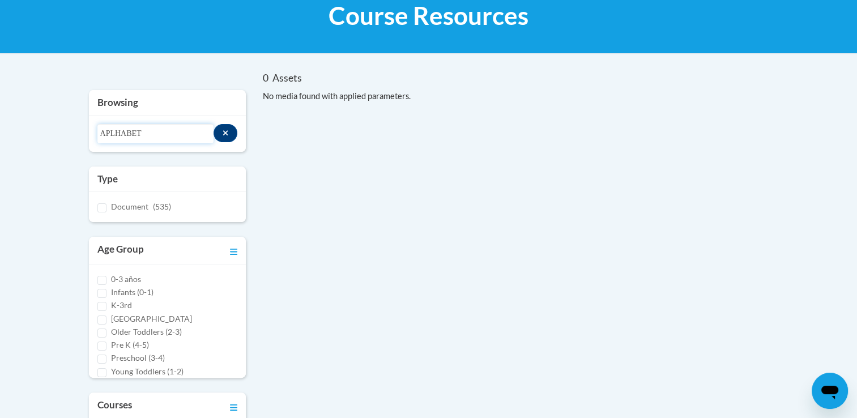
click at [190, 138] on input "APLHABET" at bounding box center [155, 133] width 116 height 19
type input "A"
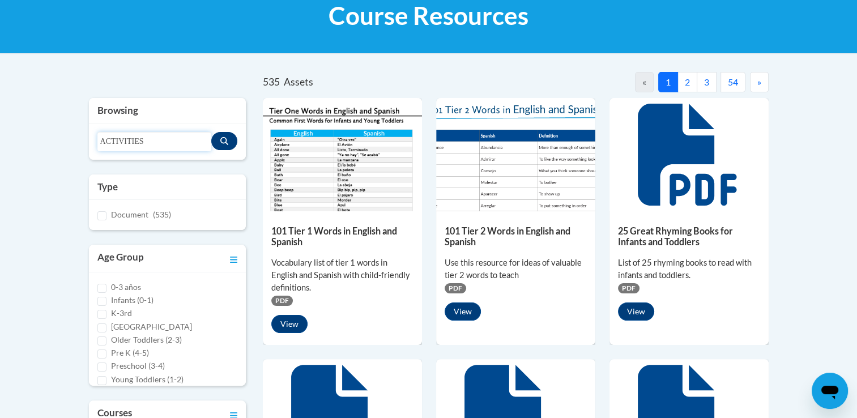
type input "ACTIVITIES"
click at [224, 142] on icon "Search resources" at bounding box center [224, 141] width 8 height 8
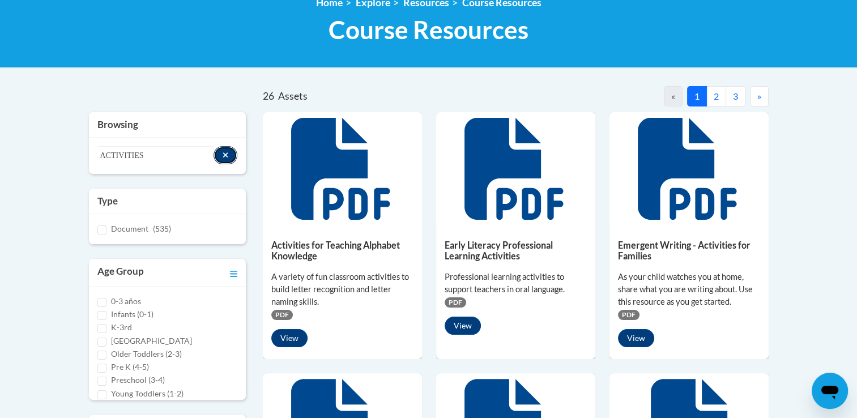
scroll to position [122, 0]
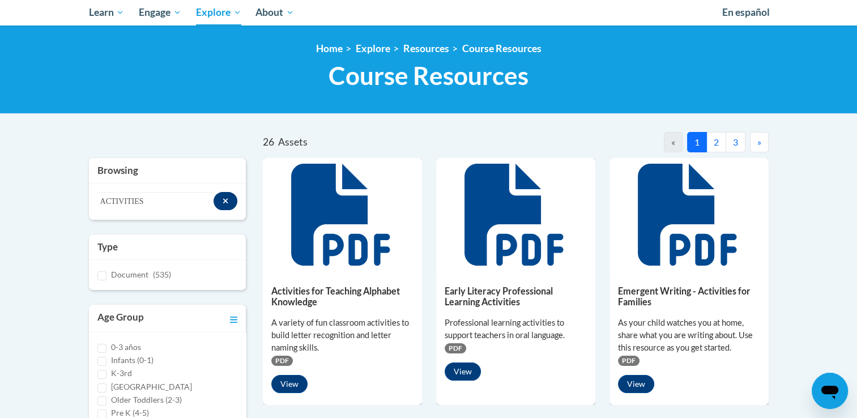
click at [712, 144] on button "2" at bounding box center [716, 142] width 20 height 20
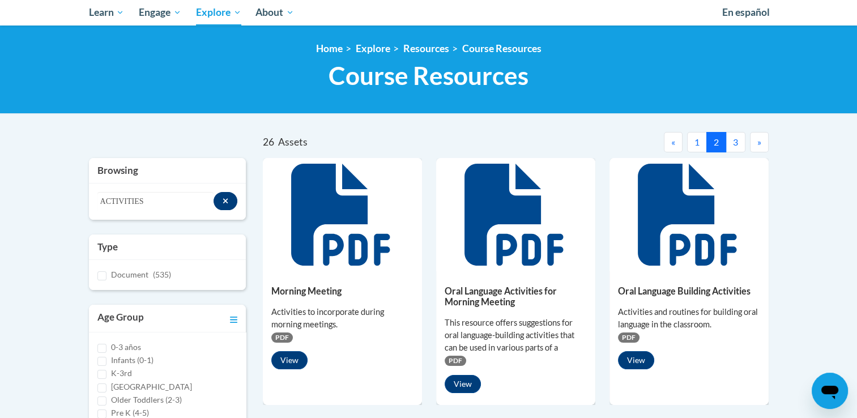
click at [733, 144] on button "3" at bounding box center [736, 142] width 20 height 20
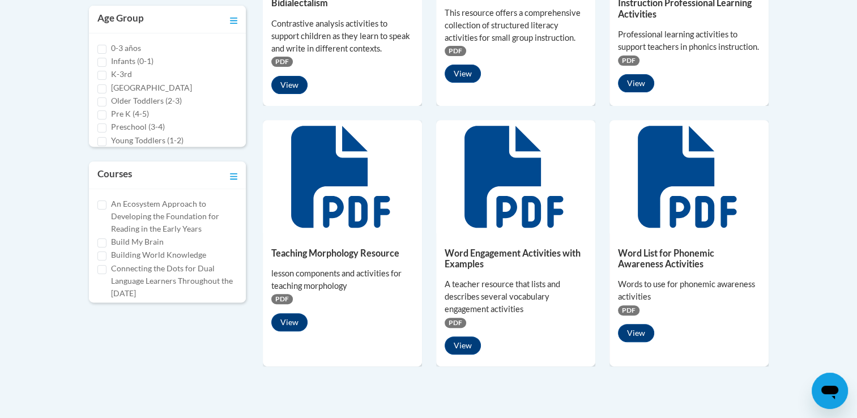
scroll to position [595, 0]
